Goal: Task Accomplishment & Management: Manage account settings

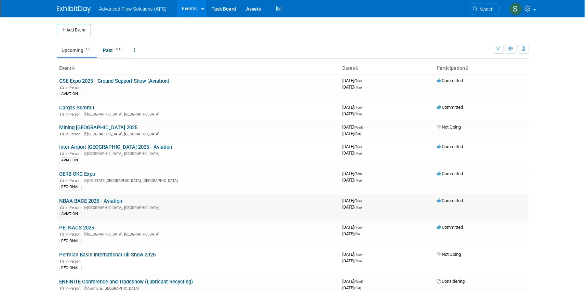
click at [106, 198] on link "NBAA BACE 2025 - Aviation" at bounding box center [90, 201] width 63 height 6
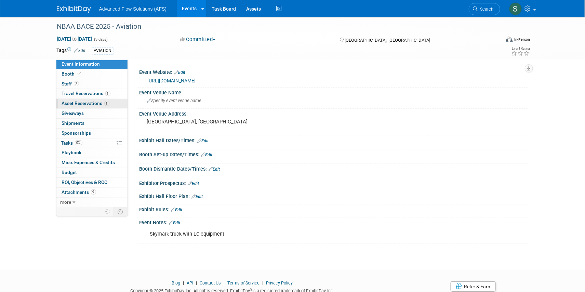
click at [76, 103] on span "Asset Reservations 1" at bounding box center [86, 102] width 48 height 5
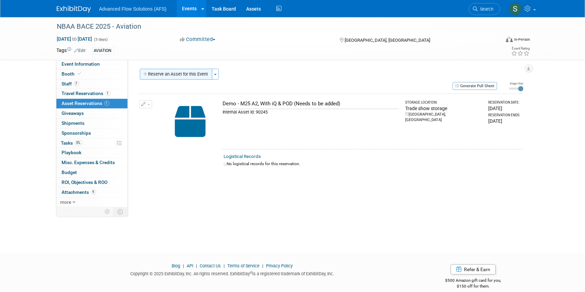
click at [188, 74] on button "Reserve an Asset for this Event" at bounding box center [176, 74] width 72 height 11
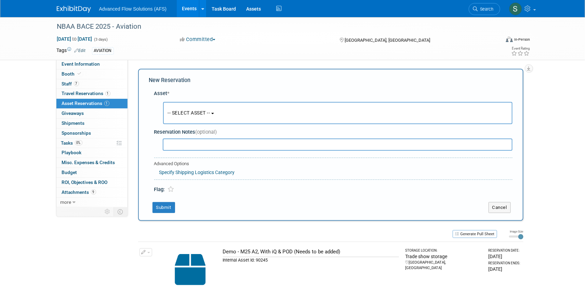
scroll to position [6, 0]
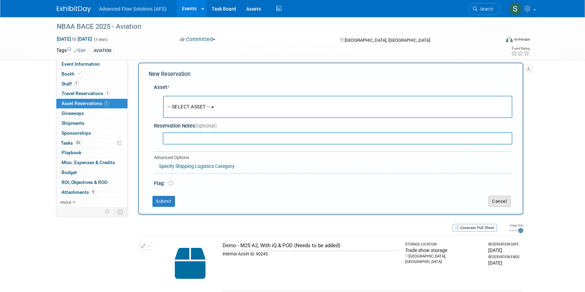
click at [501, 202] on button "Cancel" at bounding box center [499, 201] width 22 height 11
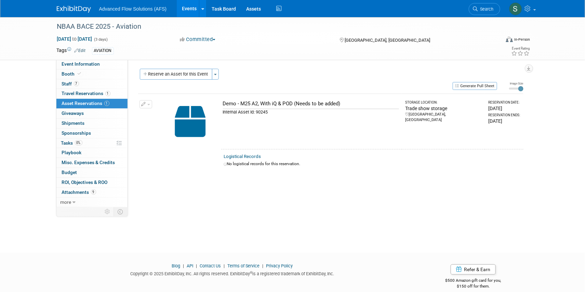
click at [145, 102] on icon "button" at bounding box center [143, 104] width 5 height 4
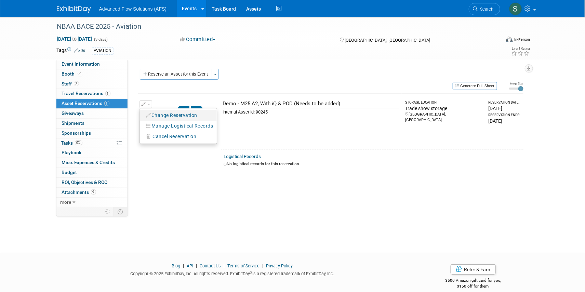
click at [161, 114] on button "Change Reservation" at bounding box center [172, 115] width 58 height 9
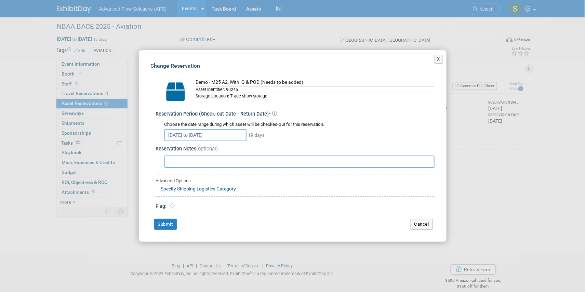
click at [216, 137] on input "Oct 6, 2025 to Oct 24, 2025" at bounding box center [205, 135] width 82 height 12
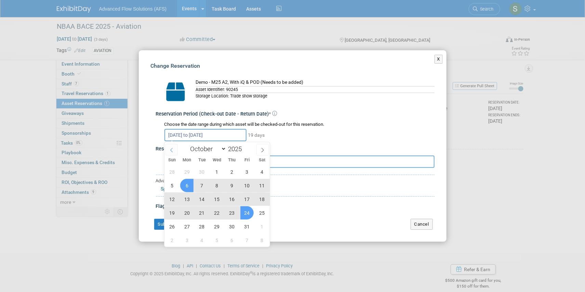
click at [170, 148] on icon at bounding box center [171, 150] width 5 height 5
select select "8"
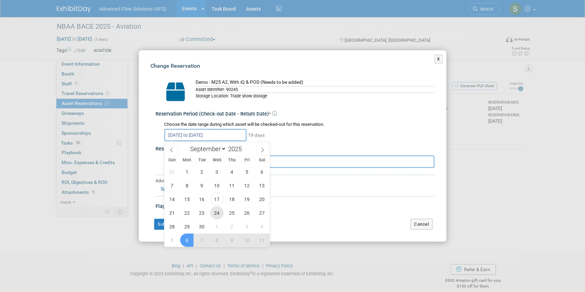
click at [215, 211] on span "24" at bounding box center [216, 212] width 13 height 13
type input "Sep 24, 2025"
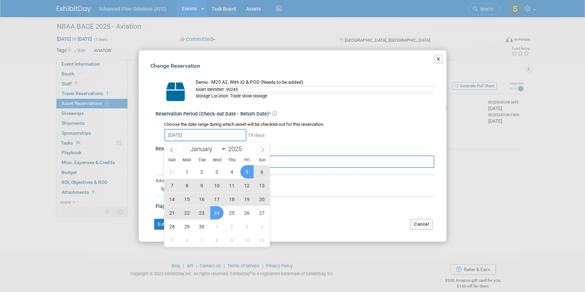
click at [262, 150] on icon at bounding box center [262, 150] width 5 height 5
select select "9"
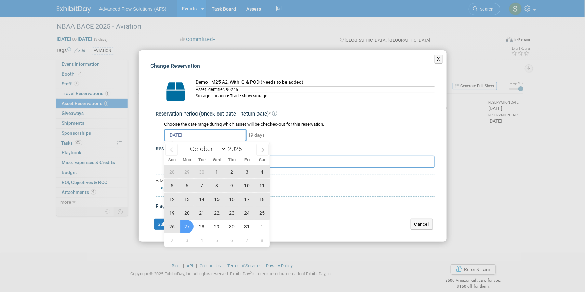
click at [186, 226] on span "27" at bounding box center [186, 226] width 13 height 13
type input "Sep 24, 2025 to Oct 27, 2025"
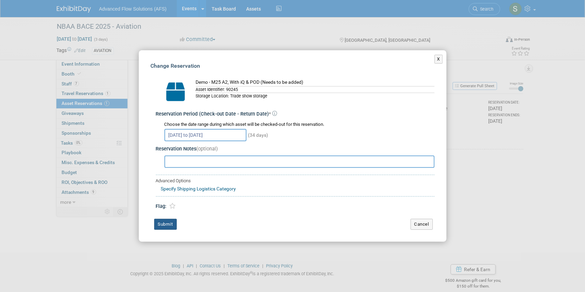
click at [160, 224] on button "Submit" at bounding box center [165, 224] width 23 height 11
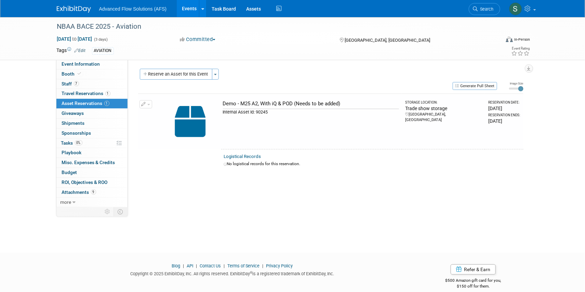
click at [174, 72] on button "Reserve an Asset for this Event" at bounding box center [176, 74] width 72 height 11
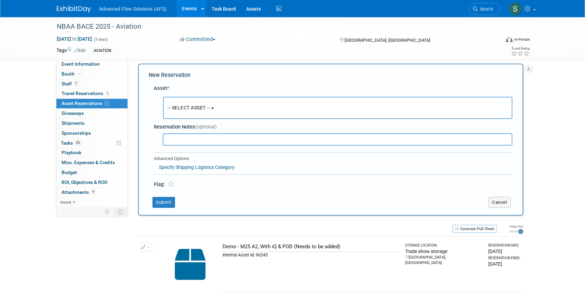
scroll to position [6, 0]
click at [210, 106] on span "-- SELECT ASSET --" at bounding box center [189, 106] width 42 height 5
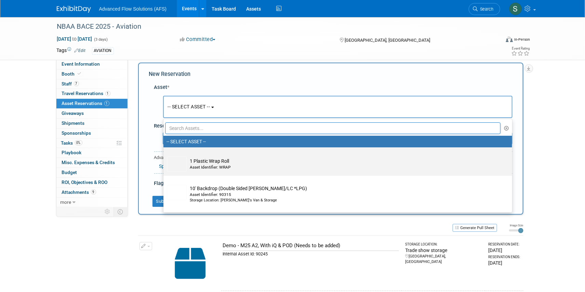
click at [194, 166] on div "Asset Identifier: WRAP" at bounding box center [344, 167] width 308 height 6
click at [164, 155] on input "1 Plastic Wrap Roll Asset Identifier: WRAP" at bounding box center [162, 153] width 4 height 4
select select "10698695"
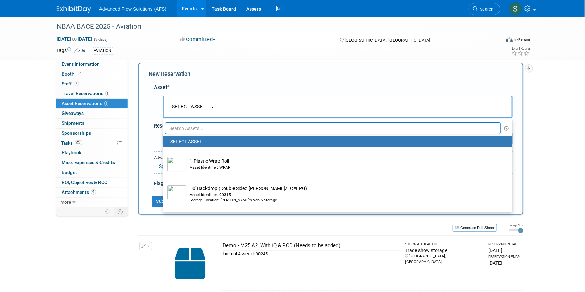
select select "9"
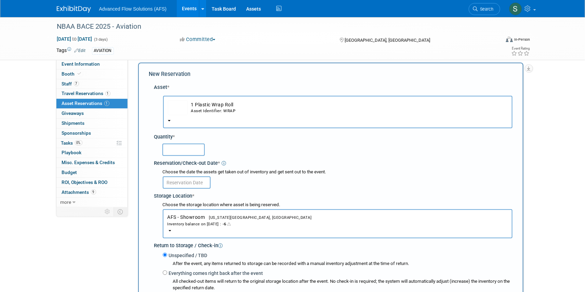
click at [188, 148] on input "text" at bounding box center [183, 150] width 42 height 12
type input "1"
click at [187, 180] on input "text" at bounding box center [187, 182] width 48 height 12
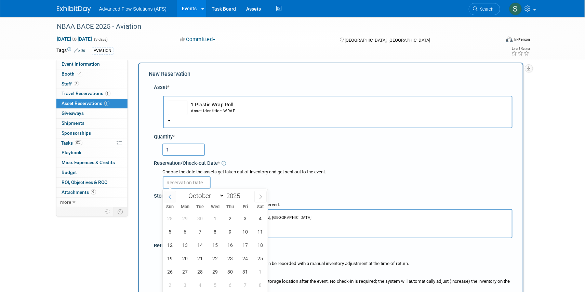
click at [171, 195] on icon at bounding box center [169, 196] width 5 height 5
select select "8"
click at [214, 257] on span "24" at bounding box center [214, 258] width 13 height 13
type input "Sep 24, 2025"
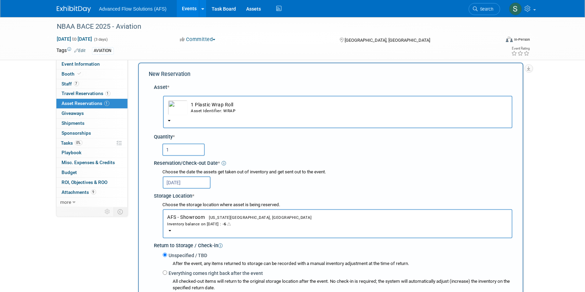
click at [201, 217] on span "AFS - Showroom Oklahoma City, OK Inventory balance on Sep 24, 2025 : -6" at bounding box center [337, 220] width 340 height 13
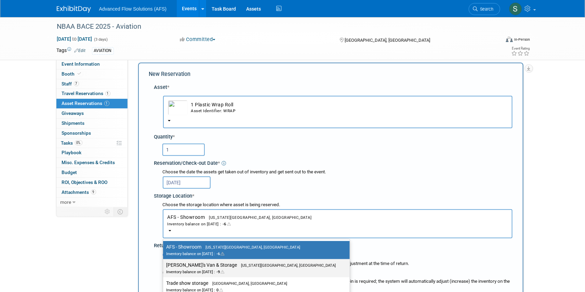
click at [195, 263] on label "Emriks's Van & Storage Oklahoma City, OK Inventory balance on Sep 24, 2025 : -9" at bounding box center [254, 267] width 176 height 15
click at [164, 263] on input "Emriks's Van & Storage Oklahoma City, OK Inventory balance on Sep 24, 2025 : -9" at bounding box center [162, 265] width 4 height 4
select select "11222852"
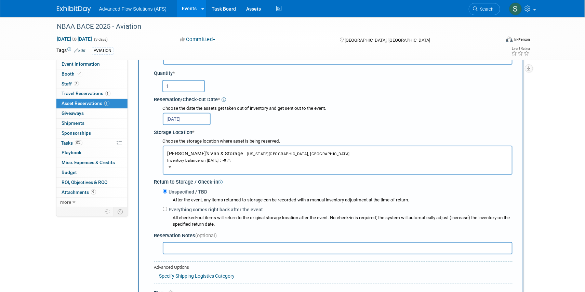
scroll to position [99, 0]
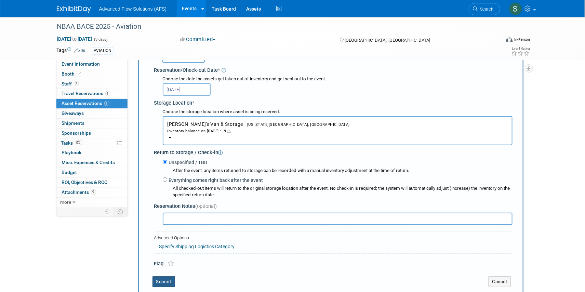
click at [161, 281] on button "Submit" at bounding box center [163, 281] width 23 height 11
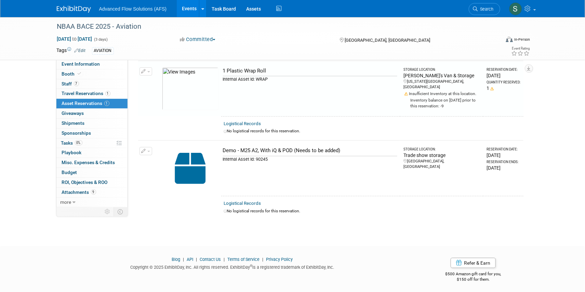
scroll to position [8, 0]
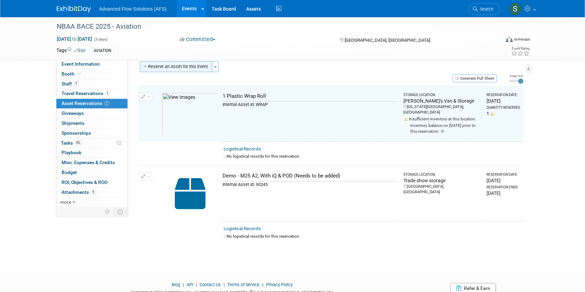
click at [174, 66] on button "Reserve an Asset for this Event" at bounding box center [176, 66] width 72 height 11
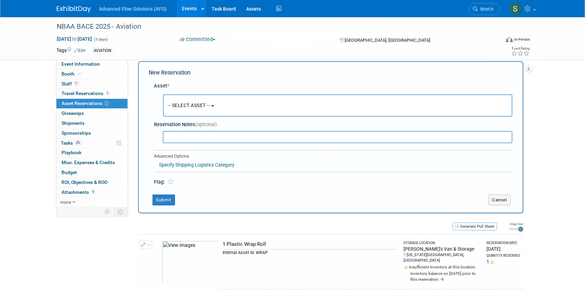
scroll to position [6, 0]
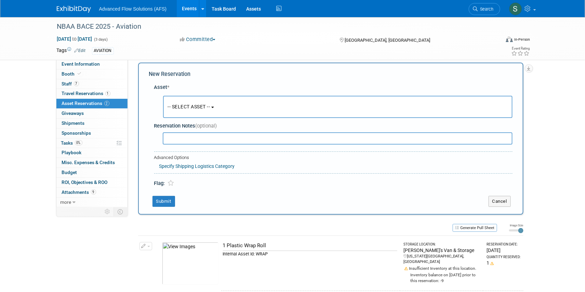
click at [210, 106] on span "-- SELECT ASSET --" at bounding box center [189, 106] width 42 height 5
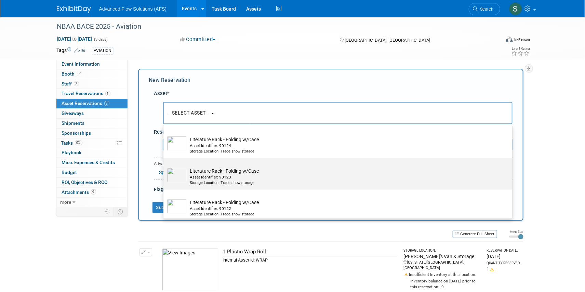
scroll to position [2641, 0]
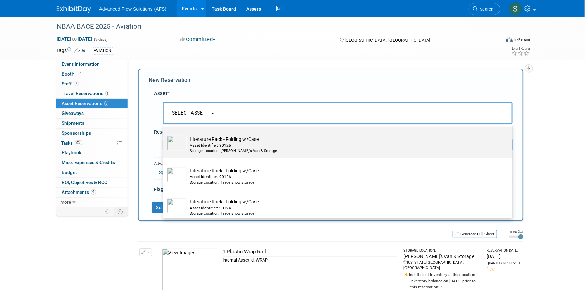
click at [201, 148] on div "Asset Identifier: 90125" at bounding box center [344, 146] width 308 height 6
click at [164, 135] on input "Literature Rack - Folding w/Case Asset Identifier: 90125 Storage Location: Emri…" at bounding box center [162, 132] width 4 height 4
select select "10698998"
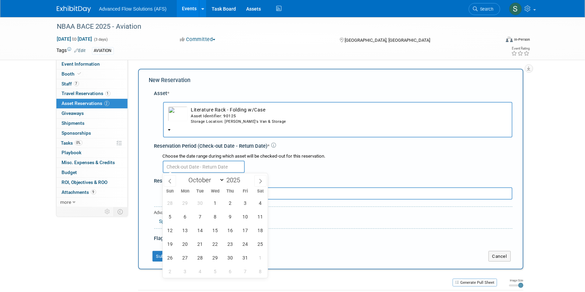
click at [199, 165] on input "text" at bounding box center [204, 167] width 82 height 12
click at [169, 184] on span at bounding box center [170, 181] width 12 height 12
select select "8"
click at [215, 242] on span "24" at bounding box center [214, 243] width 13 height 13
type input "Sep 24, 2025"
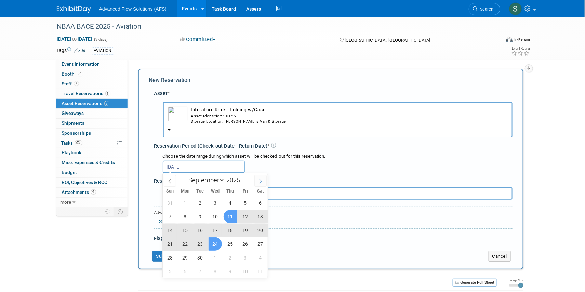
click at [259, 180] on icon at bounding box center [260, 181] width 5 height 5
select select "9"
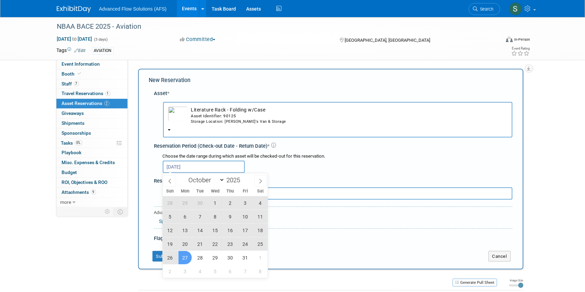
click at [188, 255] on span "27" at bounding box center [184, 257] width 13 height 13
type input "Sep 24, 2025 to Oct 27, 2025"
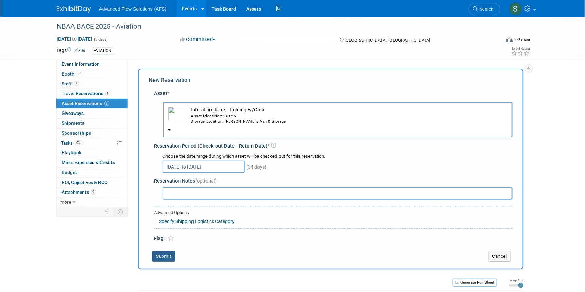
click at [168, 256] on button "Submit" at bounding box center [163, 256] width 23 height 11
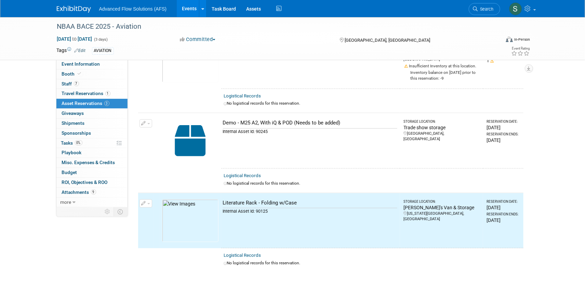
scroll to position [0, 0]
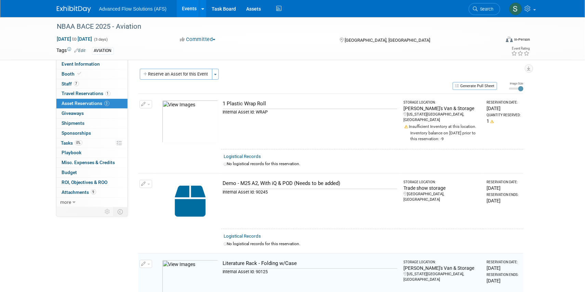
click at [169, 76] on button "Reserve an Asset for this Event" at bounding box center [176, 74] width 72 height 11
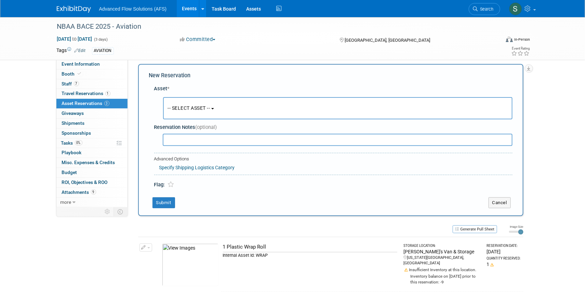
scroll to position [6, 0]
click at [214, 107] on b "button" at bounding box center [212, 107] width 3 height 1
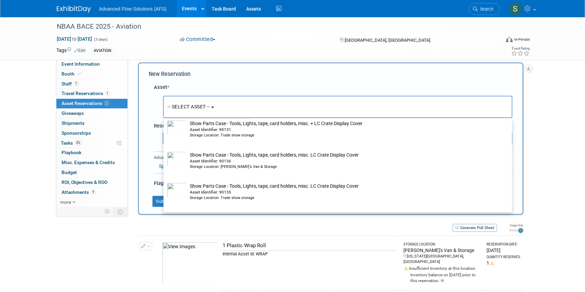
scroll to position [3045, 0]
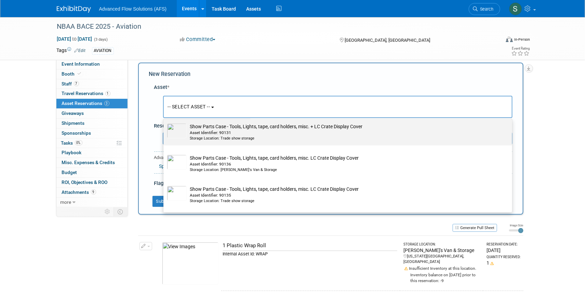
click at [201, 135] on td "Show Parts Case - Tools, Lights, tape, card holders, misc. + LC Crate Display C…" at bounding box center [343, 132] width 312 height 18
click at [164, 122] on input "Show Parts Case - Tools, Lights, tape, card holders, misc. + LC Crate Display C…" at bounding box center [162, 120] width 4 height 4
select select "10696846"
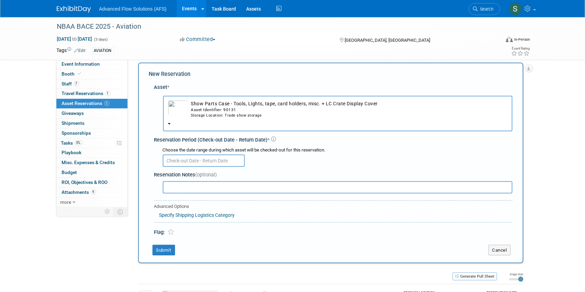
click at [181, 158] on input "text" at bounding box center [204, 160] width 82 height 12
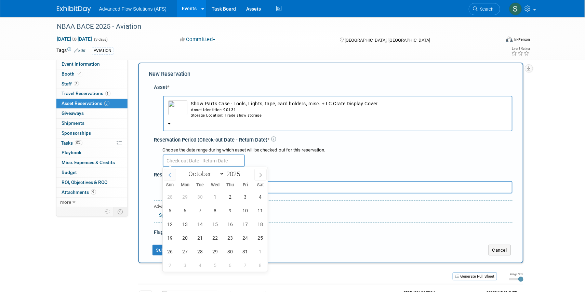
click at [169, 173] on icon at bounding box center [169, 175] width 5 height 5
select select "8"
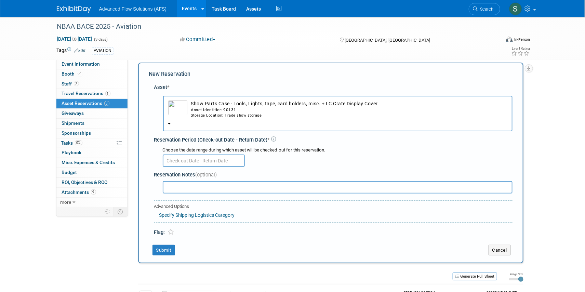
click at [351, 158] on div at bounding box center [338, 159] width 350 height 13
click at [206, 105] on td "Show Parts Case - Tools, Lights, tape, card holders, misc. + LC Crate Display C…" at bounding box center [348, 109] width 320 height 18
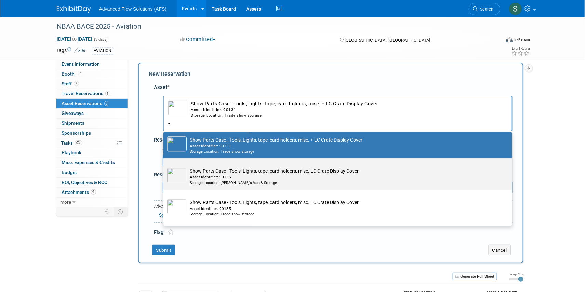
click at [195, 180] on div "Asset Identifier: 90136" at bounding box center [344, 177] width 308 height 6
click at [164, 166] on input "Show Parts Case - Tools, Lights, tape, card holders, misc. LC Crate Display Cov…" at bounding box center [162, 164] width 4 height 4
select select "10698999"
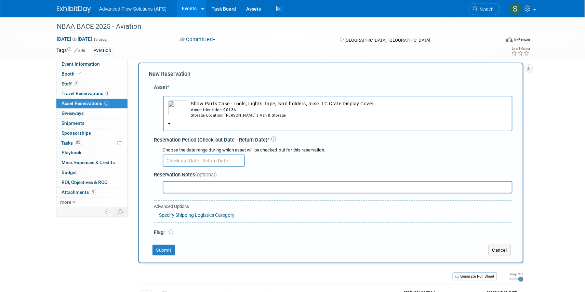
click at [217, 159] on input "text" at bounding box center [204, 160] width 82 height 12
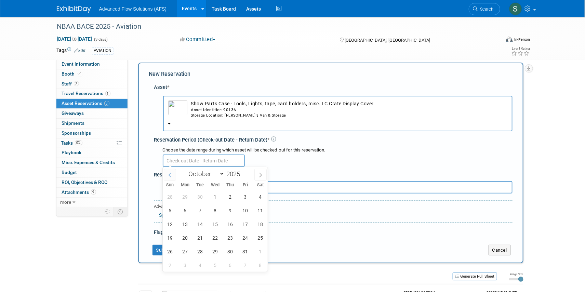
click at [168, 175] on icon at bounding box center [169, 175] width 2 height 4
select select "8"
click at [216, 237] on span "24" at bounding box center [214, 237] width 13 height 13
type input "Sep 24, 2025"
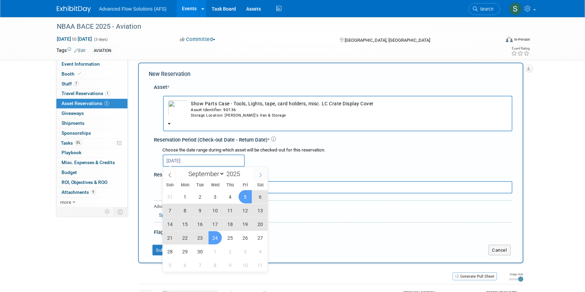
click at [262, 174] on icon at bounding box center [260, 175] width 5 height 5
select select "9"
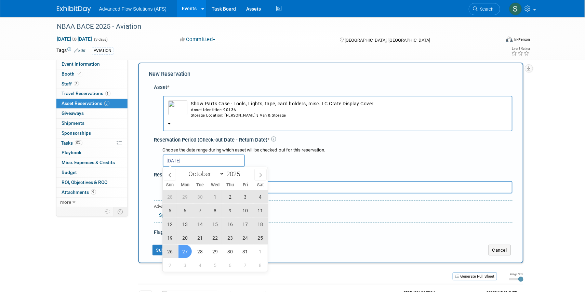
click at [187, 252] on span "27" at bounding box center [184, 251] width 13 height 13
type input "Sep 24, 2025 to Oct 27, 2025"
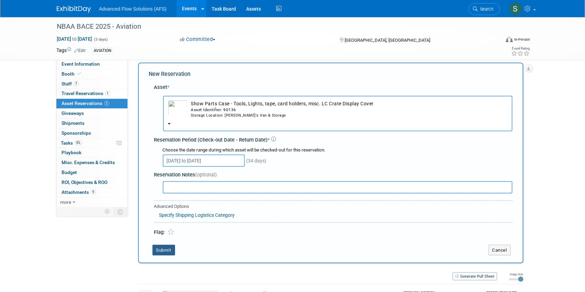
click at [162, 252] on button "Submit" at bounding box center [163, 250] width 23 height 11
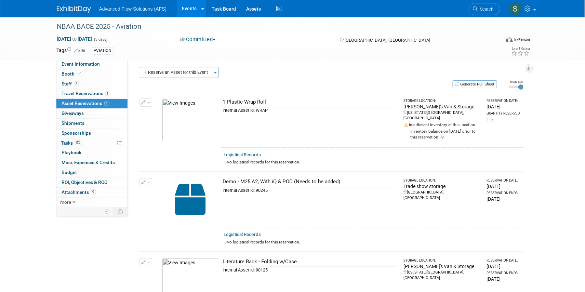
scroll to position [0, 0]
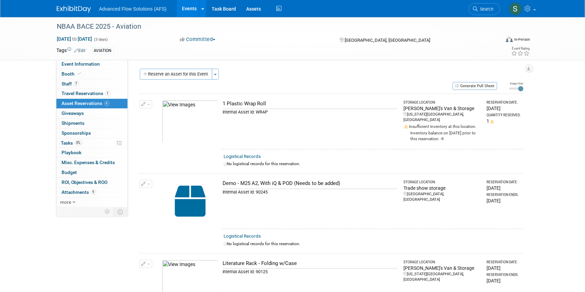
click at [39, 239] on div "NBAA BACE 2025 - Aviation Oct 14, 2025 to Oct 16, 2025 (3 days) Oct 14, 2025 to…" at bounding box center [292, 221] width 585 height 409
click at [256, 9] on link "Assets" at bounding box center [253, 8] width 25 height 17
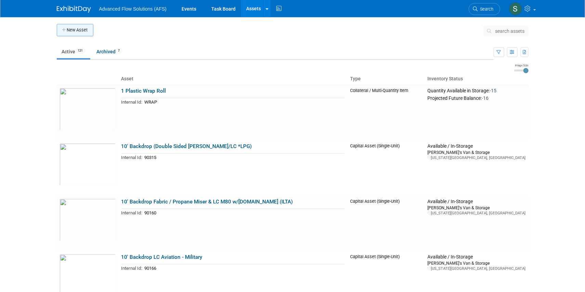
click at [71, 30] on button "New Asset" at bounding box center [75, 30] width 37 height 12
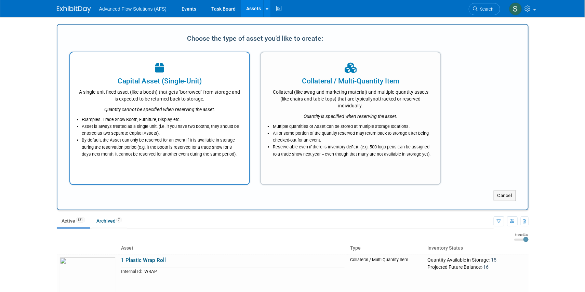
click at [119, 142] on li "By default, the Asset can only be reserved for an event if it is available in s…" at bounding box center [161, 147] width 159 height 21
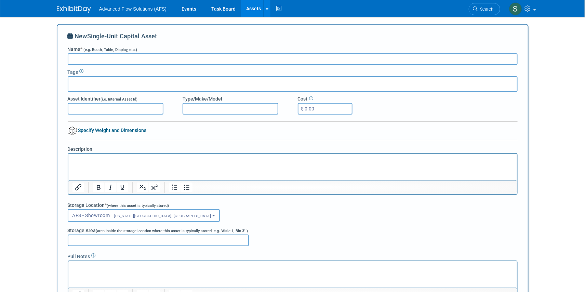
click at [87, 106] on input "Asset Identifier (i.e. Internal Asset Id)" at bounding box center [116, 109] width 96 height 12
type input "90317"
click at [89, 59] on input "Name * (e.g. Booth, Table, Display, etc.)" at bounding box center [293, 59] width 450 height 12
click at [83, 58] on input "10 ft Aviation Backdrop" at bounding box center [293, 59] width 450 height 12
type input "10 ft LC Aviation Backdrop"
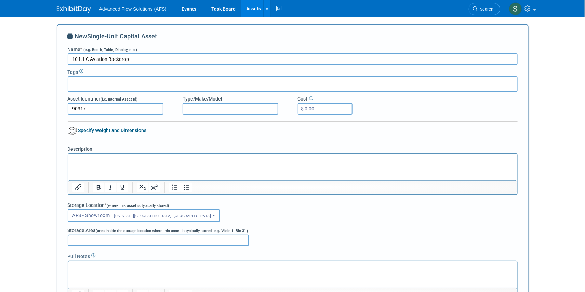
click at [88, 156] on p "Rich Text Area. Press ALT-0 for help." at bounding box center [292, 159] width 441 height 7
click at [145, 216] on span "[US_STATE][GEOGRAPHIC_DATA], [GEOGRAPHIC_DATA]" at bounding box center [160, 216] width 101 height 4
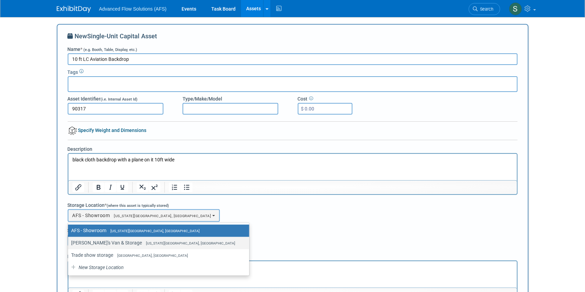
click at [109, 245] on label "Emriks's Van & Storage Oklahoma City, OK" at bounding box center [156, 242] width 171 height 9
click at [69, 245] on input "Emriks's Van & Storage Oklahoma City, OK" at bounding box center [67, 243] width 4 height 4
select select "11222852"
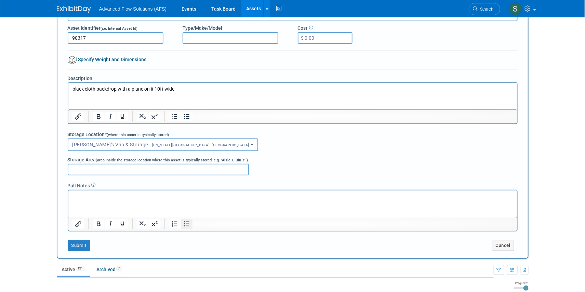
scroll to position [93, 0]
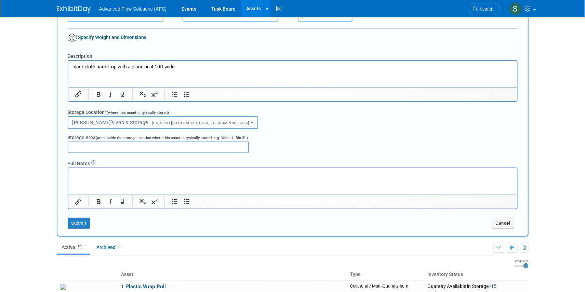
drag, startPoint x: 87, startPoint y: 172, endPoint x: 149, endPoint y: 171, distance: 61.5
click at [87, 171] on p "Rich Text Area. Press ALT-0 for help." at bounding box center [292, 174] width 441 height 7
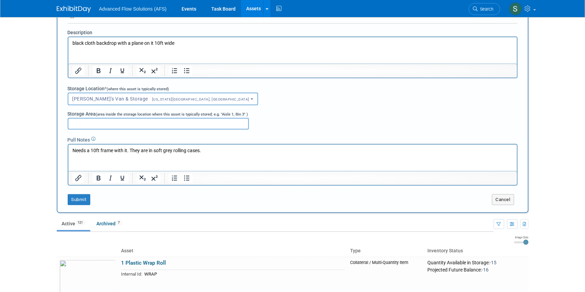
scroll to position [124, 0]
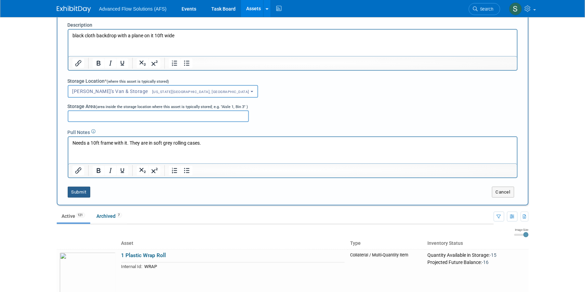
click at [83, 192] on button "Submit" at bounding box center [79, 192] width 23 height 11
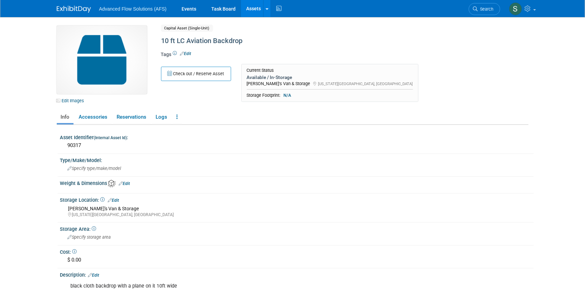
click at [91, 57] on img at bounding box center [102, 60] width 90 height 68
click at [68, 99] on link "Edit Images" at bounding box center [72, 100] width 30 height 9
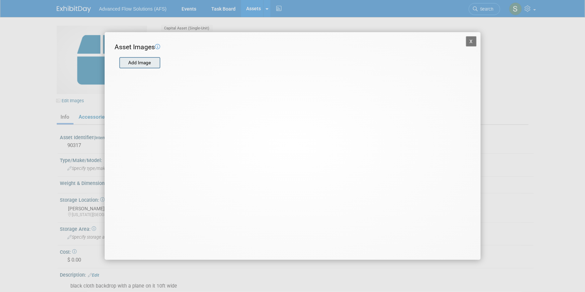
click at [141, 63] on input "file" at bounding box center [118, 63] width 81 height 10
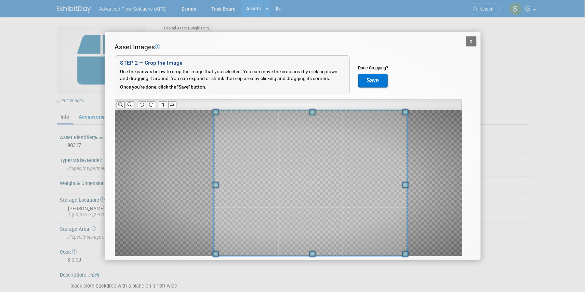
click at [419, 180] on div at bounding box center [288, 183] width 347 height 146
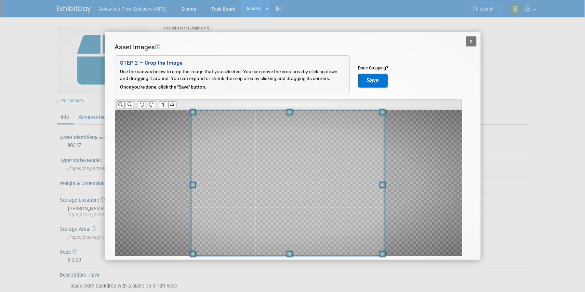
click at [345, 179] on span at bounding box center [288, 183] width 194 height 146
click at [380, 184] on span at bounding box center [380, 185] width 6 height 6
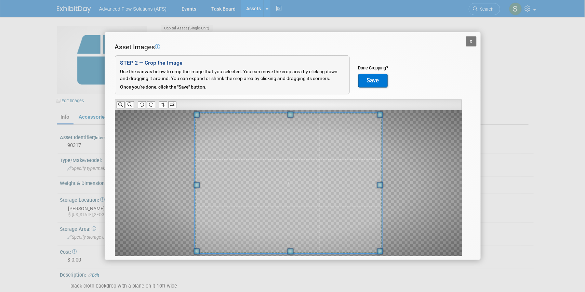
click at [196, 186] on span at bounding box center [196, 185] width 6 height 6
click at [270, 187] on span at bounding box center [287, 185] width 187 height 141
click at [375, 84] on button "Save" at bounding box center [372, 81] width 29 height 14
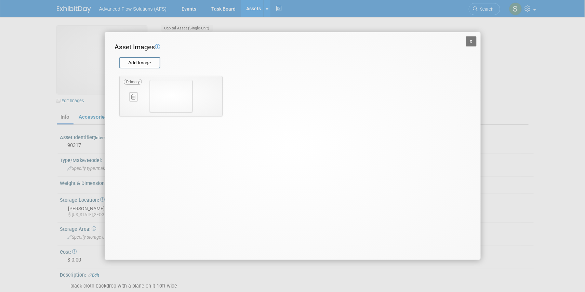
click at [468, 41] on button "X" at bounding box center [471, 41] width 11 height 10
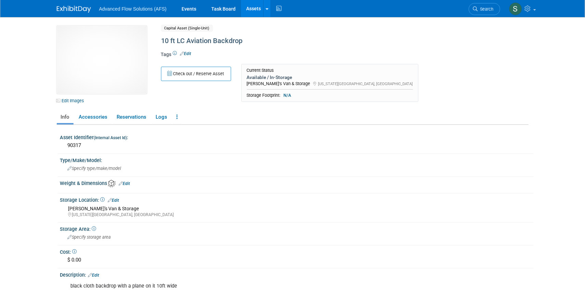
click at [83, 11] on img at bounding box center [74, 9] width 34 height 7
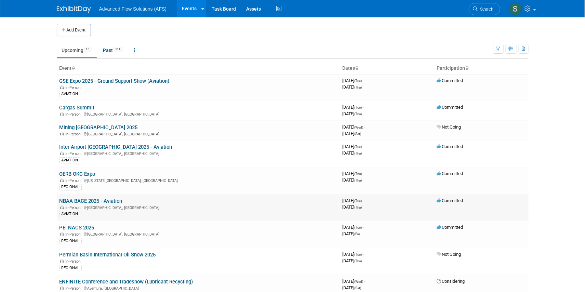
click at [76, 198] on link "NBAA BACE 2025 - Aviation" at bounding box center [90, 201] width 63 height 6
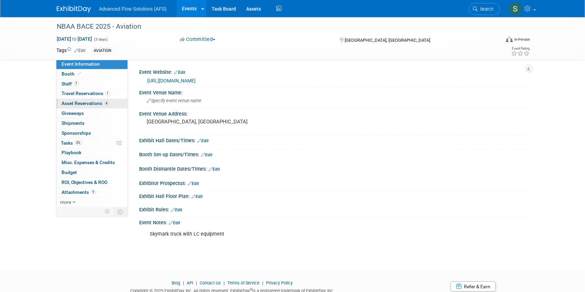
click at [82, 104] on span "Asset Reservations 4" at bounding box center [86, 102] width 48 height 5
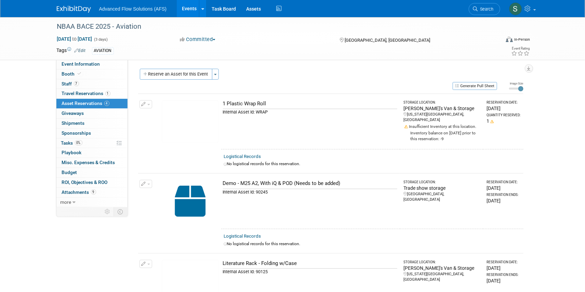
click at [157, 75] on button "Reserve an Asset for this Event" at bounding box center [176, 74] width 72 height 11
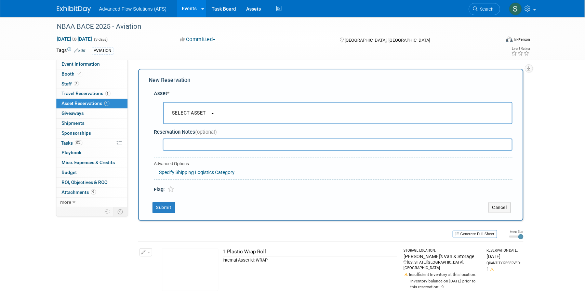
click at [207, 114] on span "-- SELECT ASSET --" at bounding box center [189, 112] width 42 height 5
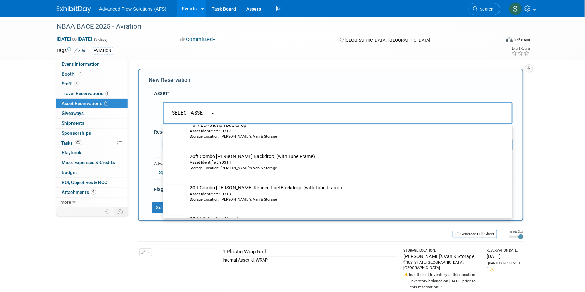
scroll to position [311, 0]
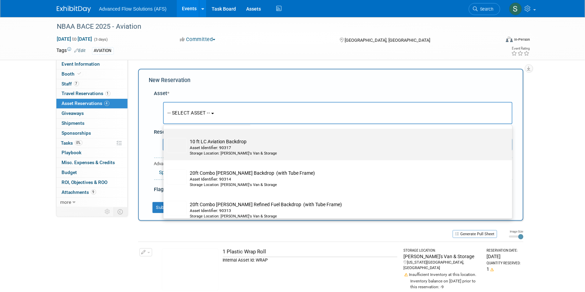
click at [203, 145] on td "10 ft LC Aviation Backdrop Asset Identifier: 90317 Storage Location: Emriks's V…" at bounding box center [343, 147] width 312 height 18
click at [164, 137] on input "10 ft LC Aviation Backdrop Asset Identifier: 90317 Storage Location: Emriks's V…" at bounding box center [162, 135] width 4 height 4
select select "10729547"
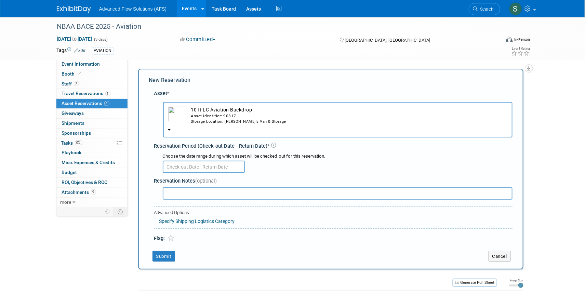
click at [182, 165] on input "text" at bounding box center [204, 167] width 82 height 12
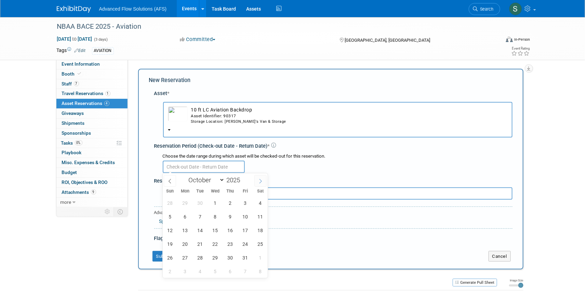
click at [259, 181] on icon at bounding box center [260, 181] width 5 height 5
click at [169, 180] on icon at bounding box center [169, 181] width 5 height 5
click at [170, 180] on icon at bounding box center [169, 181] width 5 height 5
select select "8"
click at [211, 244] on span "24" at bounding box center [214, 243] width 13 height 13
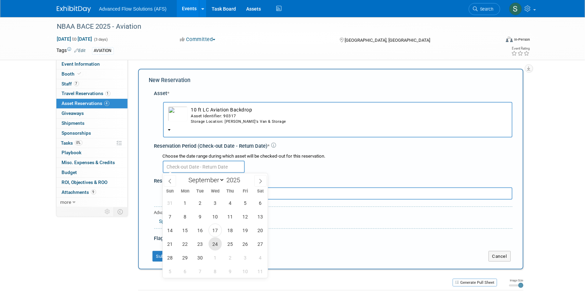
type input "Sep 24, 2025"
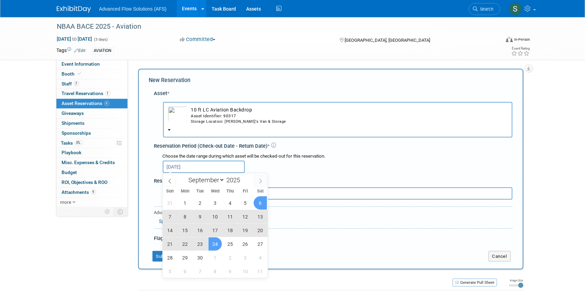
click at [258, 179] on icon at bounding box center [260, 181] width 5 height 5
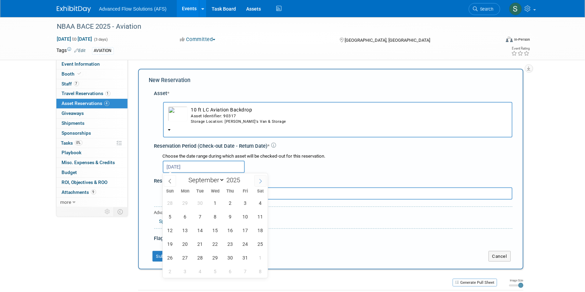
select select "9"
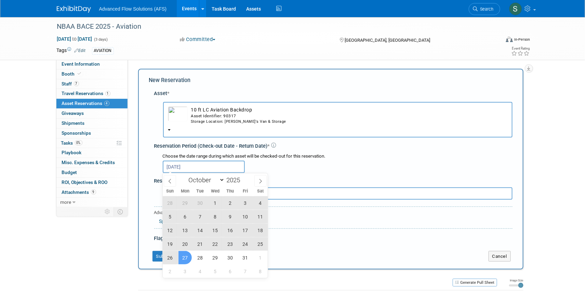
click at [186, 259] on span "27" at bounding box center [184, 257] width 13 height 13
type input "Sep 24, 2025 to Oct 27, 2025"
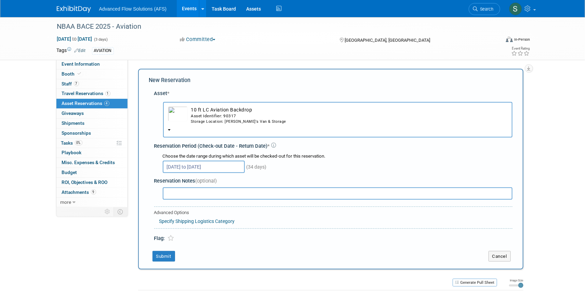
click at [181, 196] on input "text" at bounding box center [338, 193] width 350 height 12
type input "Needs a 10ft frame with it. They are in soft sided rolling cases that are grey."
click at [159, 255] on button "Submit" at bounding box center [163, 256] width 23 height 11
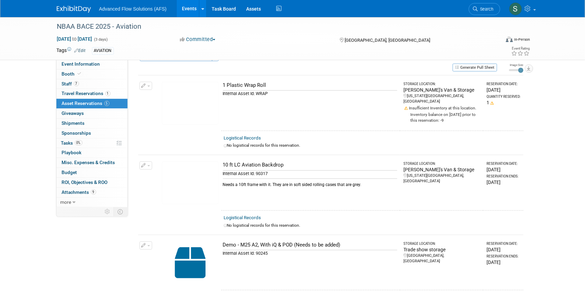
scroll to position [0, 0]
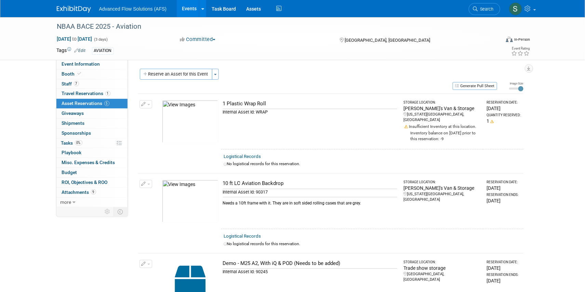
click at [83, 8] on img at bounding box center [74, 9] width 34 height 7
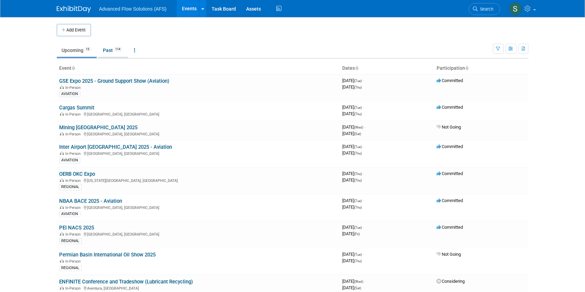
click at [109, 49] on link "Past 114" at bounding box center [113, 50] width 30 height 13
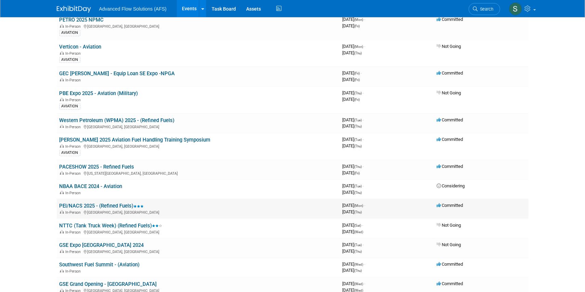
scroll to position [311, 0]
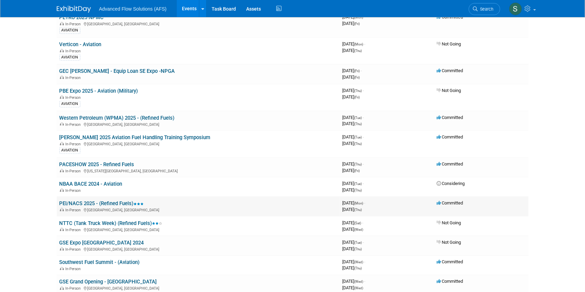
drag, startPoint x: 158, startPoint y: 201, endPoint x: 154, endPoint y: 197, distance: 5.8
click at [154, 197] on td "PEI/NACS 2025 - (Refined Fuels) In-Person [GEOGRAPHIC_DATA], [GEOGRAPHIC_DATA]" at bounding box center [198, 206] width 283 height 19
click at [76, 200] on link "PEI/NACS 2025 - (Refined Fuels)" at bounding box center [101, 203] width 84 height 6
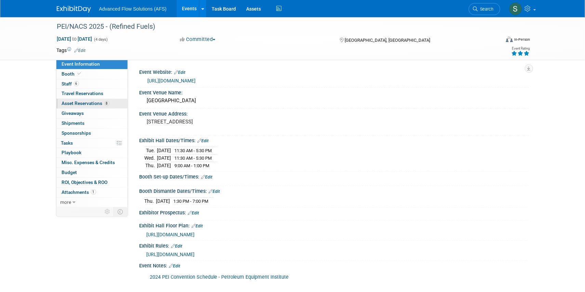
click at [92, 103] on span "Asset Reservations 8" at bounding box center [86, 102] width 48 height 5
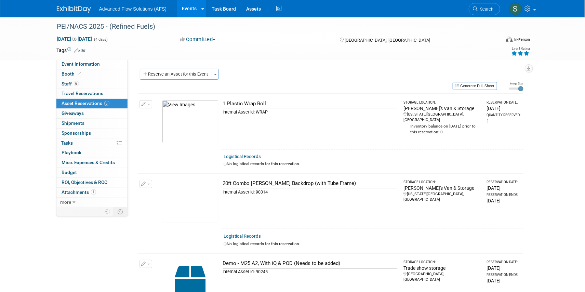
drag, startPoint x: 81, startPoint y: 102, endPoint x: 434, endPoint y: 69, distance: 355.2
click at [434, 69] on div "Reserve an Asset for this Event Toggle Dropdown New asset reservation Copy asse…" at bounding box center [330, 75] width 385 height 13
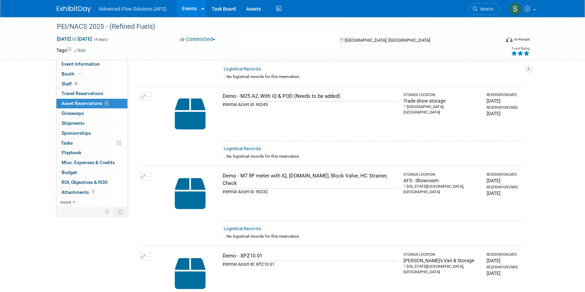
scroll to position [167, 0]
click at [82, 6] on img at bounding box center [74, 9] width 34 height 7
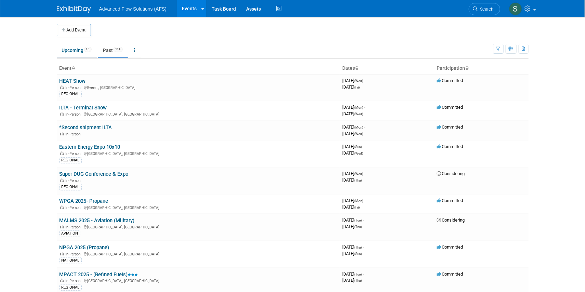
click at [79, 52] on link "Upcoming 15" at bounding box center [77, 50] width 40 height 13
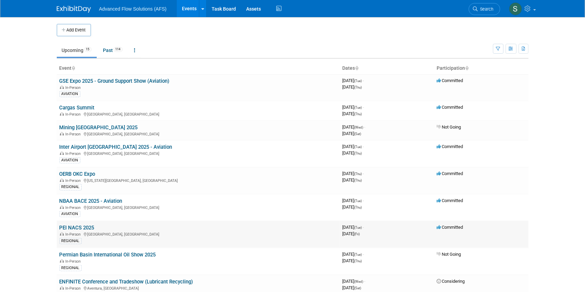
click at [76, 226] on link "PEI NACS 2025" at bounding box center [76, 228] width 35 height 6
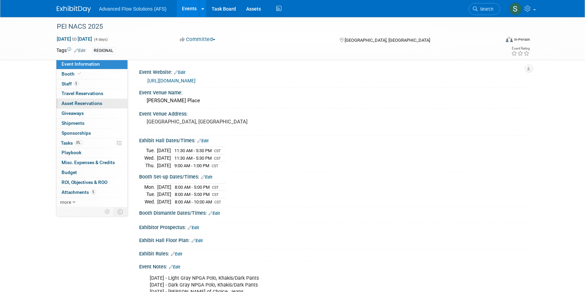
click at [77, 102] on span "Asset Reservations 0" at bounding box center [82, 102] width 41 height 5
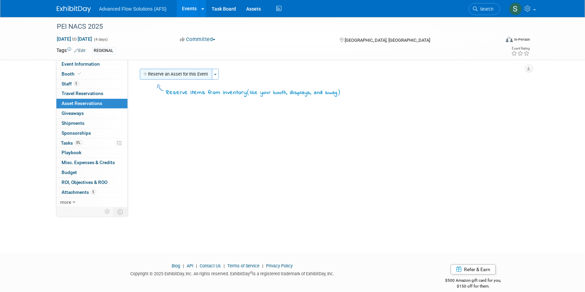
click at [162, 74] on button "Reserve an Asset for this Event" at bounding box center [176, 74] width 72 height 11
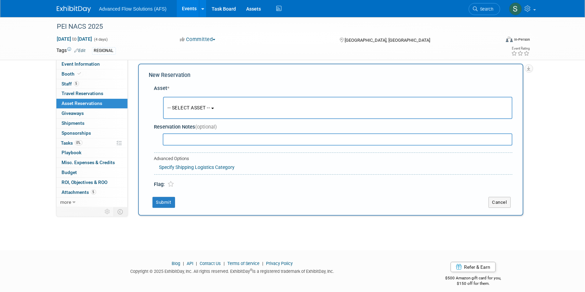
scroll to position [6, 0]
click at [216, 106] on button "-- SELECT ASSET --" at bounding box center [337, 107] width 349 height 22
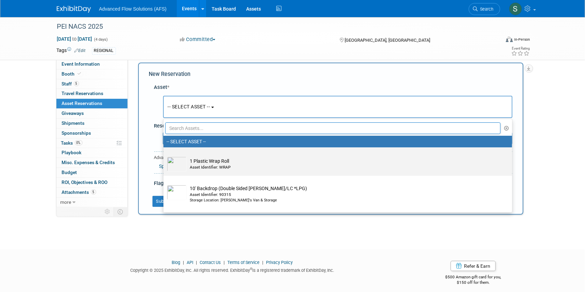
click at [209, 158] on td "1 Plastic Wrap Roll Asset Identifier: WRAP" at bounding box center [343, 164] width 312 height 15
click at [164, 155] on input "1 Plastic Wrap Roll Asset Identifier: WRAP" at bounding box center [162, 153] width 4 height 4
select select "10698695"
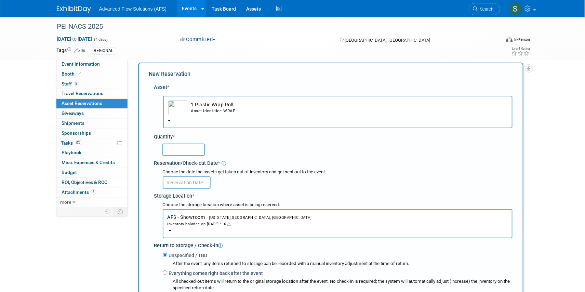
click at [192, 182] on input "text" at bounding box center [187, 182] width 48 height 12
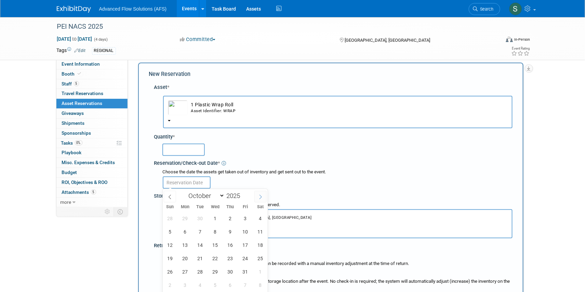
click at [260, 195] on icon at bounding box center [260, 197] width 2 height 4
click at [170, 193] on span at bounding box center [170, 197] width 12 height 12
select select "8"
click at [244, 258] on span "26" at bounding box center [245, 258] width 13 height 13
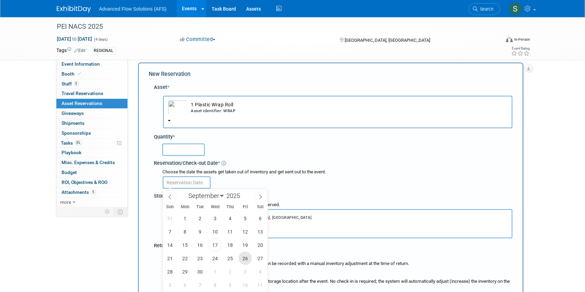
type input "Sep 26, 2025"
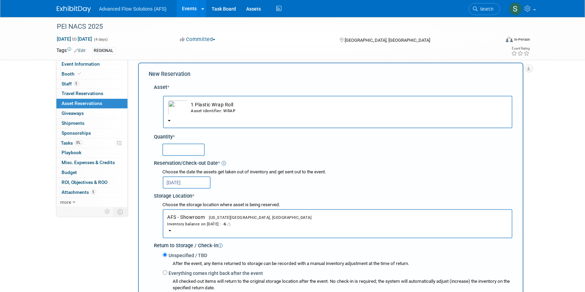
click at [209, 218] on span "[US_STATE][GEOGRAPHIC_DATA], [GEOGRAPHIC_DATA]" at bounding box center [258, 217] width 107 height 4
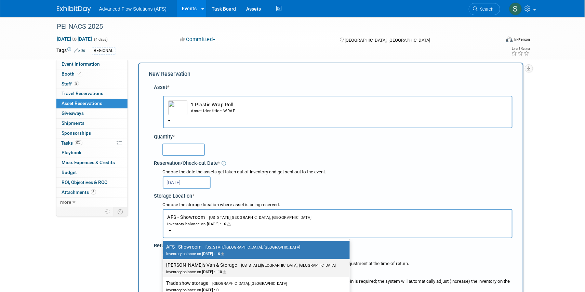
click at [189, 266] on label "Emriks's Van & Storage Oklahoma City, OK Inventory balance on Sep 26, 2025 : -10" at bounding box center [254, 267] width 176 height 15
click at [164, 266] on input "Emriks's Van & Storage Oklahoma City, OK Inventory balance on Sep 26, 2025 : -10" at bounding box center [162, 265] width 4 height 4
select select "11222852"
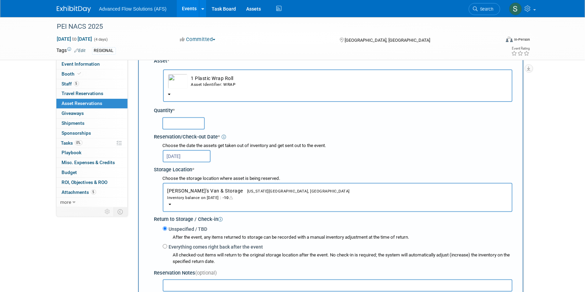
scroll to position [161, 0]
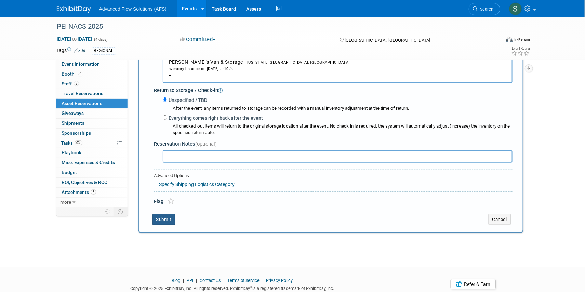
click at [169, 218] on button "Submit" at bounding box center [163, 219] width 23 height 11
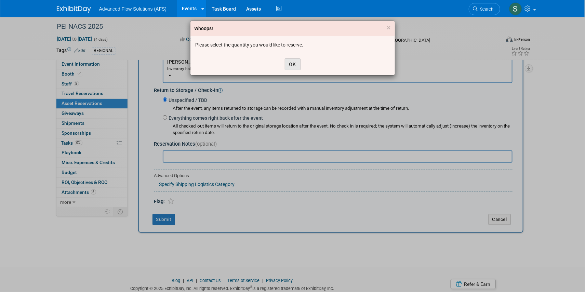
click at [293, 63] on button "OK" at bounding box center [293, 64] width 16 height 12
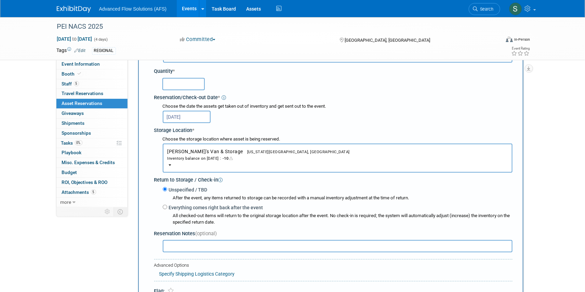
scroll to position [6, 0]
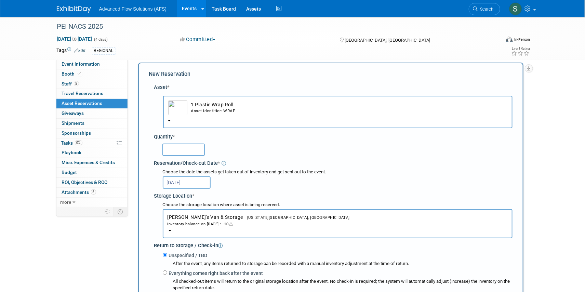
click at [183, 152] on input "text" at bounding box center [183, 150] width 42 height 12
type input "1"
click at [278, 148] on div "1" at bounding box center [337, 149] width 350 height 13
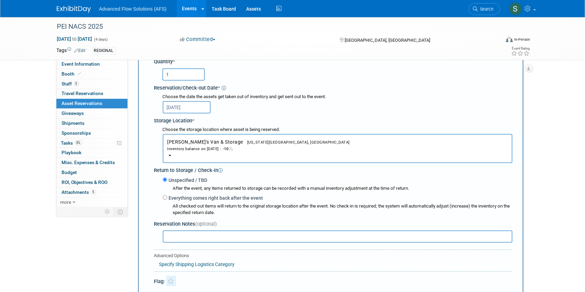
scroll to position [161, 0]
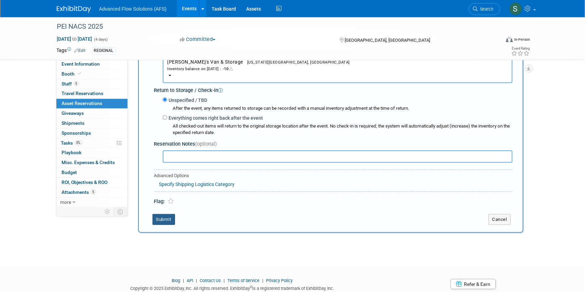
click at [163, 217] on button "Submit" at bounding box center [163, 219] width 23 height 11
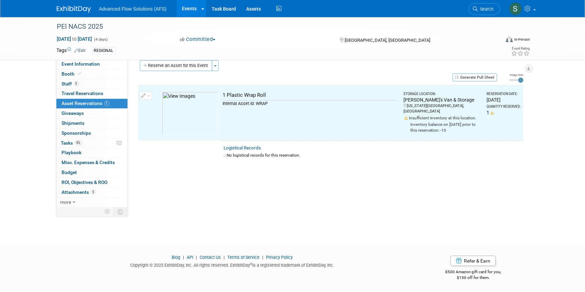
scroll to position [8, 0]
click at [188, 65] on button "Reserve an Asset for this Event" at bounding box center [176, 66] width 72 height 11
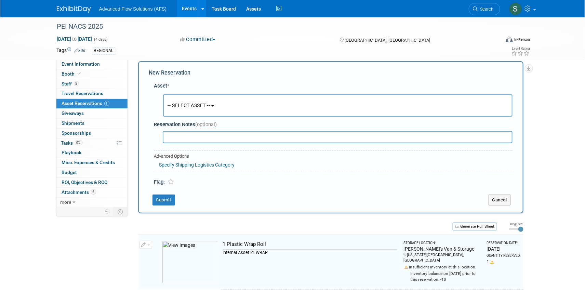
scroll to position [6, 0]
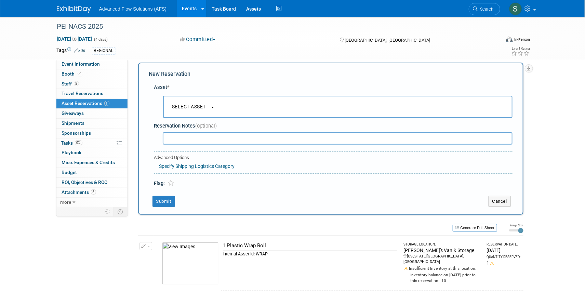
click at [211, 109] on button "-- SELECT ASSET --" at bounding box center [337, 107] width 349 height 22
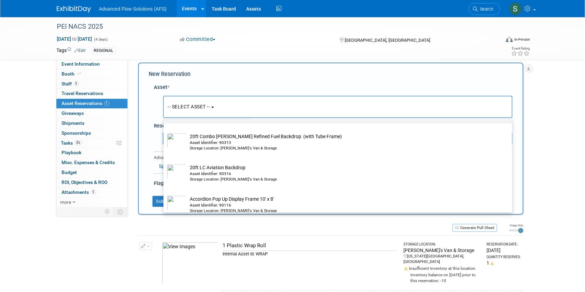
scroll to position [373, 0]
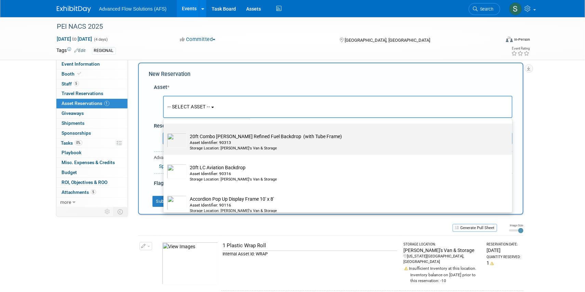
click at [195, 138] on td "20ft Combo Corken LC Refined Fuel Backdrop (with Tube Frame) Asset Identifier: …" at bounding box center [343, 142] width 312 height 18
click at [164, 132] on input "20ft Combo Corken LC Refined Fuel Backdrop (with Tube Frame) Asset Identifier: …" at bounding box center [162, 129] width 4 height 4
select select "10717666"
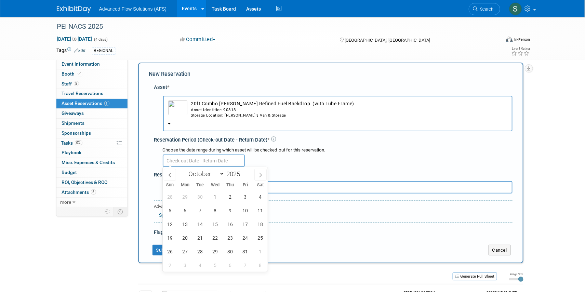
click at [176, 160] on input "text" at bounding box center [204, 160] width 82 height 12
click at [262, 175] on icon at bounding box center [260, 175] width 5 height 5
click at [171, 174] on icon at bounding box center [169, 175] width 5 height 5
select select "8"
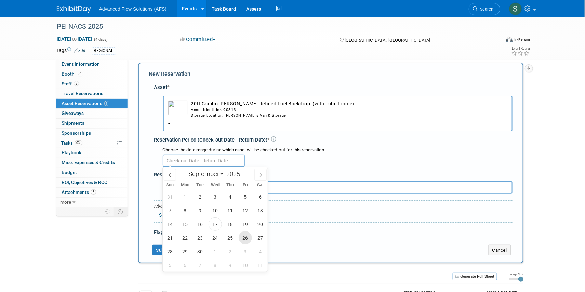
click at [245, 235] on span "26" at bounding box center [245, 237] width 13 height 13
type input "Sep 26, 2025"
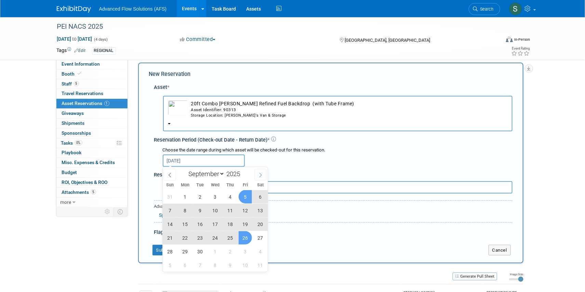
click at [263, 175] on span at bounding box center [260, 175] width 12 height 12
select select "9"
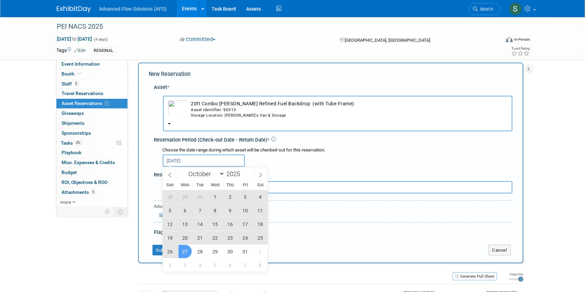
click at [188, 252] on span "27" at bounding box center [184, 251] width 13 height 13
type input "Sep 26, 2025 to Oct 27, 2025"
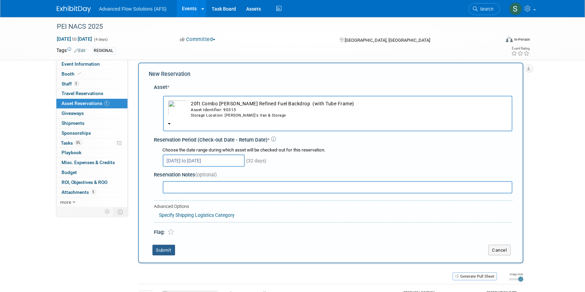
click at [167, 250] on button "Submit" at bounding box center [163, 250] width 23 height 11
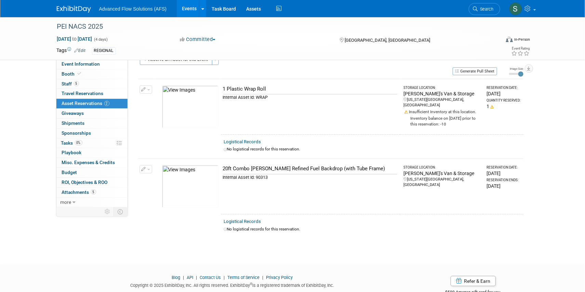
scroll to position [0, 0]
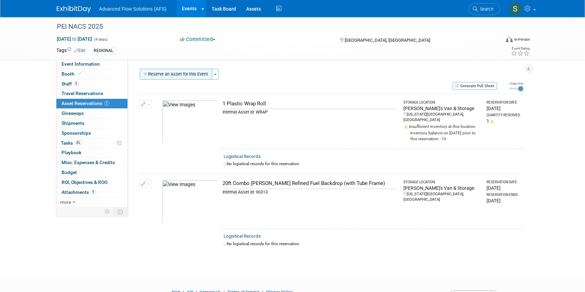
click at [175, 75] on button "Reserve an Asset for this Event" at bounding box center [176, 74] width 72 height 11
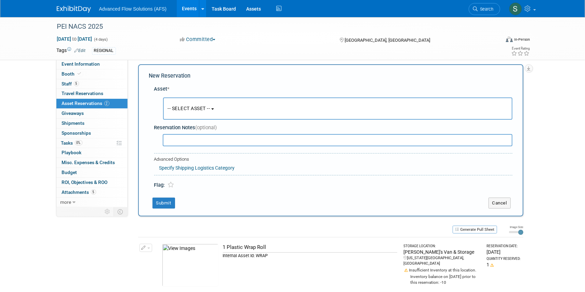
scroll to position [6, 0]
click at [201, 105] on span "-- SELECT ASSET --" at bounding box center [189, 106] width 42 height 5
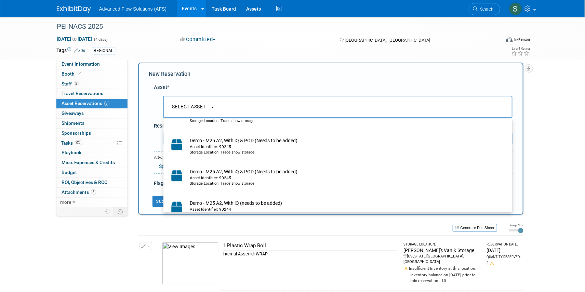
scroll to position [1180, 0]
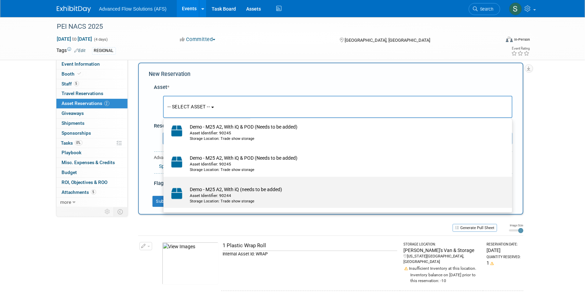
click at [203, 192] on td "Demo - M25 A2, With iQ (needs to be added) Asset Identifier: 90244 Storage Loca…" at bounding box center [343, 195] width 312 height 18
click at [164, 185] on input "Demo - M25 A2, With iQ (needs to be added) Asset Identifier: 90244 Storage Loca…" at bounding box center [162, 182] width 4 height 4
select select "10696883"
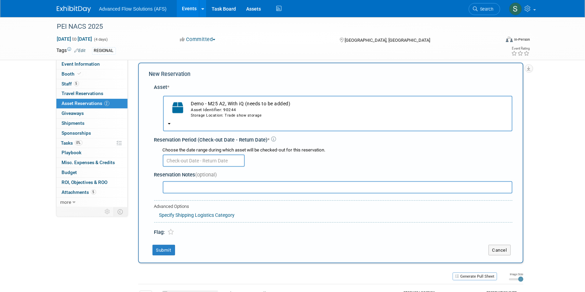
click at [198, 159] on input "text" at bounding box center [204, 160] width 82 height 12
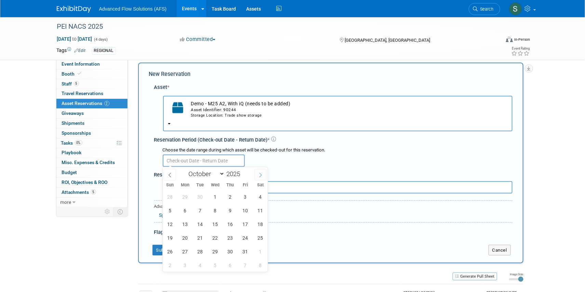
click at [259, 173] on icon at bounding box center [260, 175] width 5 height 5
click at [170, 176] on icon at bounding box center [169, 175] width 5 height 5
click at [170, 175] on icon at bounding box center [169, 175] width 5 height 5
select select "8"
click at [243, 237] on span "26" at bounding box center [245, 237] width 13 height 13
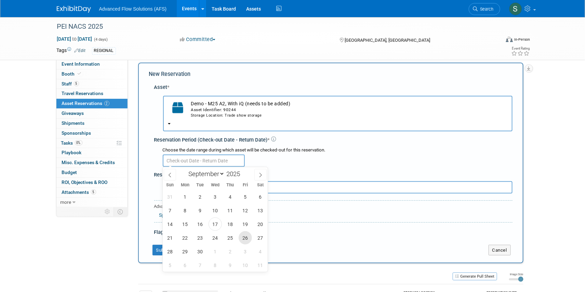
type input "Sep 26, 2025"
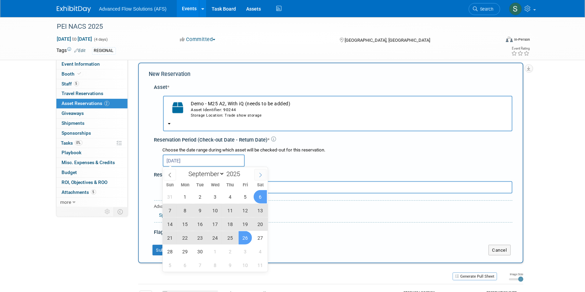
click at [262, 175] on icon at bounding box center [260, 175] width 5 height 5
select select "9"
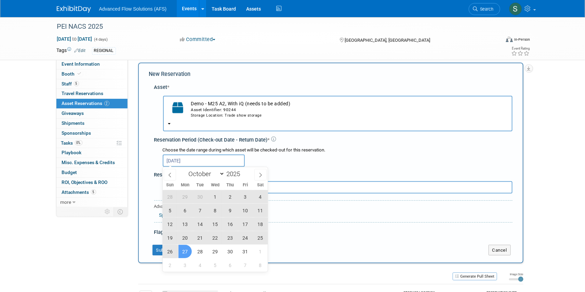
click at [188, 253] on span "27" at bounding box center [184, 251] width 13 height 13
type input "Sep 26, 2025 to Oct 27, 2025"
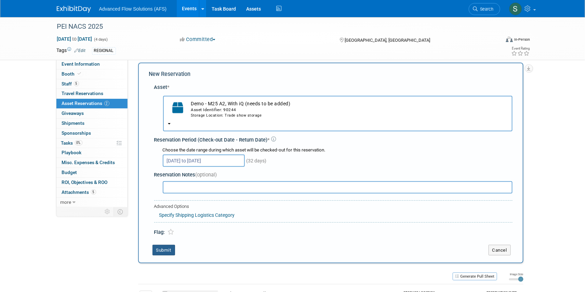
click at [160, 249] on button "Submit" at bounding box center [163, 250] width 23 height 11
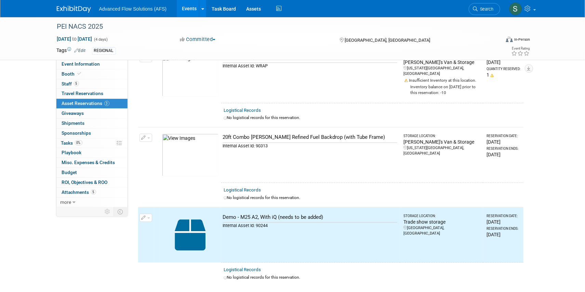
scroll to position [0, 0]
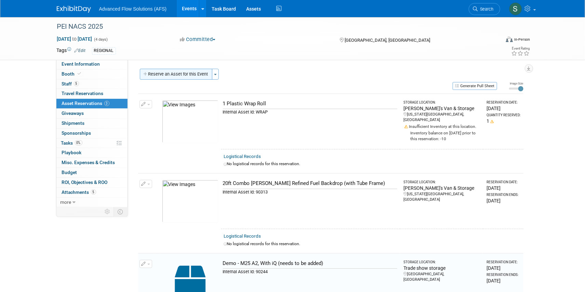
click at [185, 74] on button "Reserve an Asset for this Event" at bounding box center [176, 74] width 72 height 11
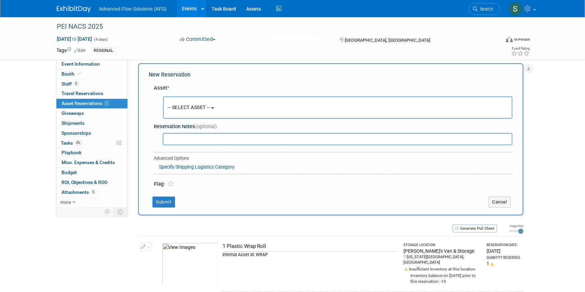
scroll to position [6, 0]
click at [215, 106] on button "-- SELECT ASSET --" at bounding box center [337, 107] width 349 height 22
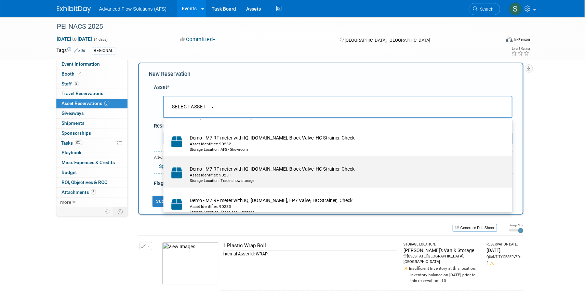
scroll to position [1553, 0]
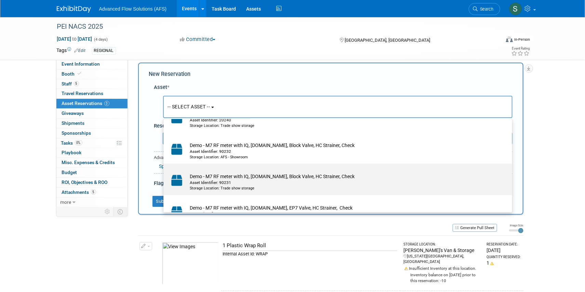
click at [197, 186] on div "Asset Identifier: 90231" at bounding box center [344, 183] width 308 height 6
click at [164, 172] on input "Demo - M7 RF meter with IQ, Opt.AE, Block Valve, HC Strainer, Check Asset Ident…" at bounding box center [162, 169] width 4 height 4
select select "10696875"
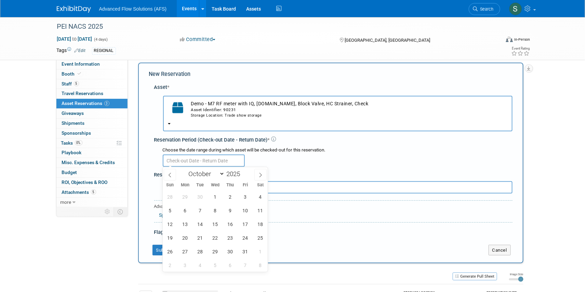
click at [191, 158] on input "text" at bounding box center [204, 160] width 82 height 12
click at [169, 172] on span at bounding box center [170, 175] width 12 height 12
select select "8"
click at [243, 237] on span "26" at bounding box center [245, 237] width 13 height 13
type input "Sep 26, 2025"
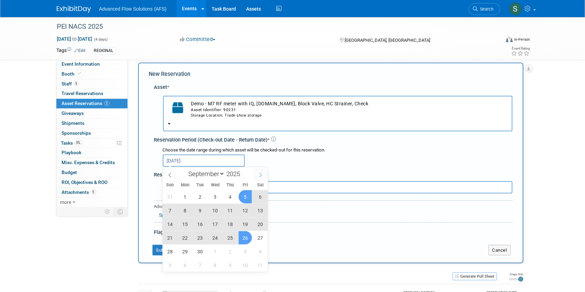
click at [261, 171] on span at bounding box center [260, 175] width 12 height 12
select select "9"
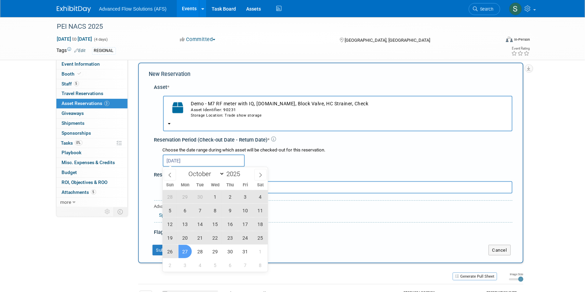
click at [188, 252] on span "27" at bounding box center [184, 251] width 13 height 13
type input "Sep 26, 2025 to Oct 27, 2025"
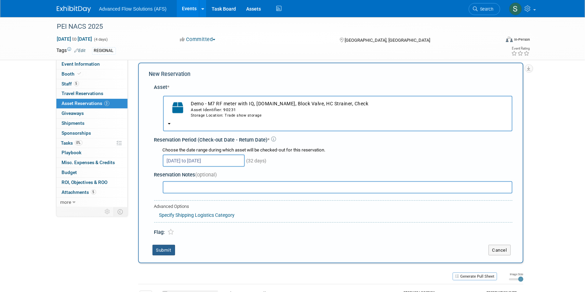
click at [164, 250] on button "Submit" at bounding box center [163, 250] width 23 height 11
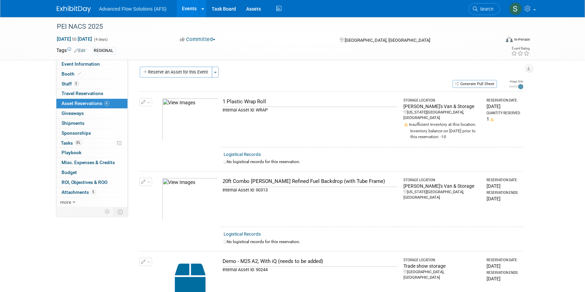
scroll to position [0, 0]
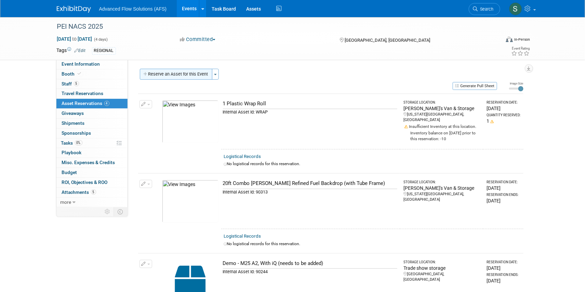
click at [186, 72] on button "Reserve an Asset for this Event" at bounding box center [176, 74] width 72 height 11
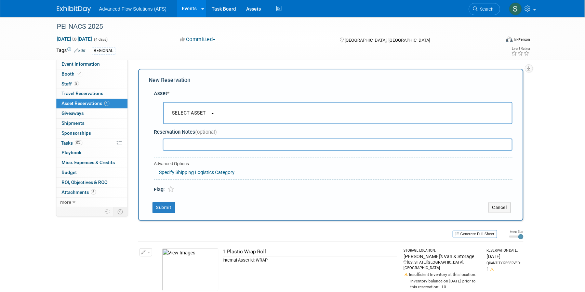
scroll to position [6, 0]
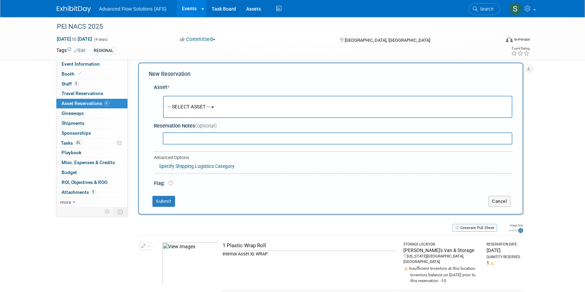
click at [210, 105] on span "-- SELECT ASSET --" at bounding box center [189, 106] width 42 height 5
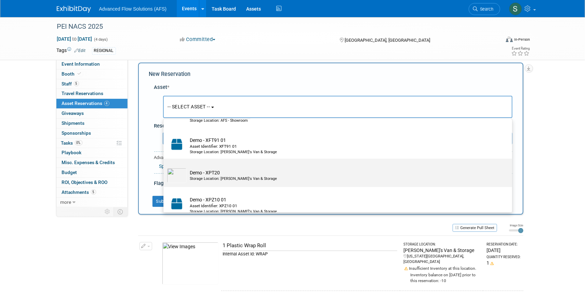
scroll to position [2112, 0]
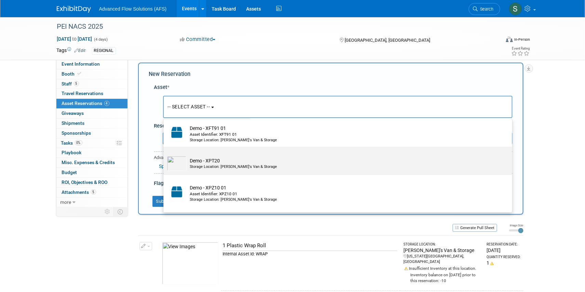
click at [190, 168] on td "Demo - XPT20 Storage Location: Emriks's Van & Storage" at bounding box center [343, 163] width 312 height 15
click at [164, 155] on input "Demo - XPT20 Storage Location: Emriks's Van & Storage" at bounding box center [162, 152] width 4 height 4
select select "10725305"
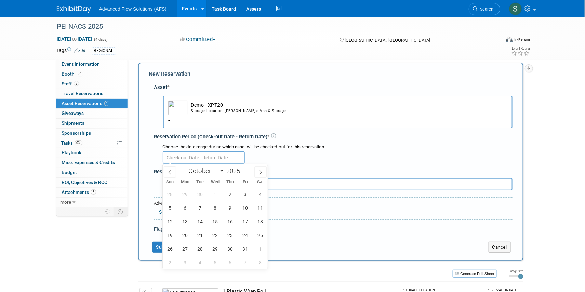
click at [210, 157] on input "text" at bounding box center [204, 157] width 82 height 12
click at [170, 172] on icon at bounding box center [169, 172] width 5 height 5
select select "8"
click at [244, 237] on span "26" at bounding box center [245, 234] width 13 height 13
type input "Sep 26, 2025"
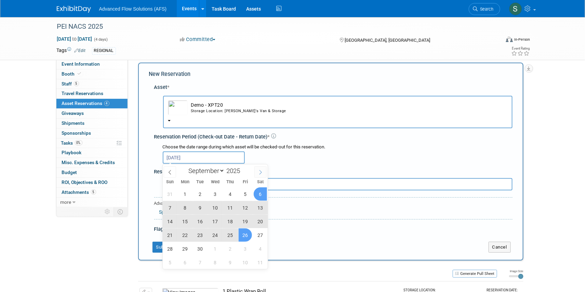
click at [261, 170] on icon at bounding box center [260, 172] width 5 height 5
select select "9"
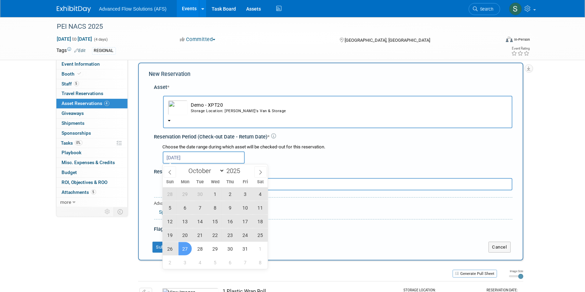
click at [185, 246] on span "27" at bounding box center [184, 248] width 13 height 13
type input "Sep 26, 2025 to Oct 27, 2025"
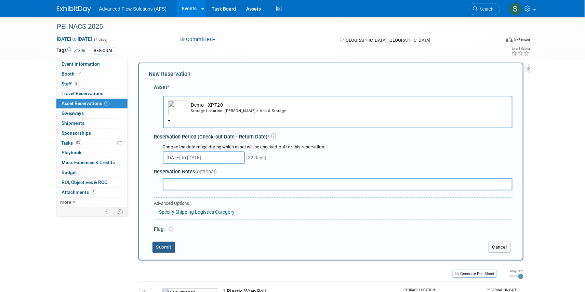
click at [162, 245] on button "Submit" at bounding box center [163, 247] width 23 height 11
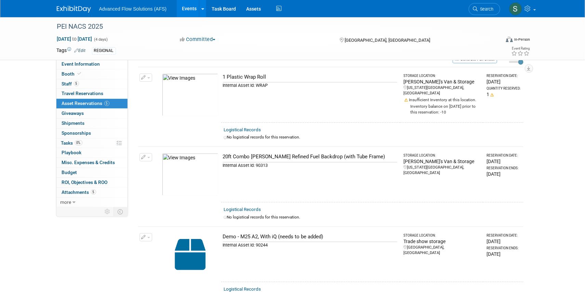
scroll to position [0, 0]
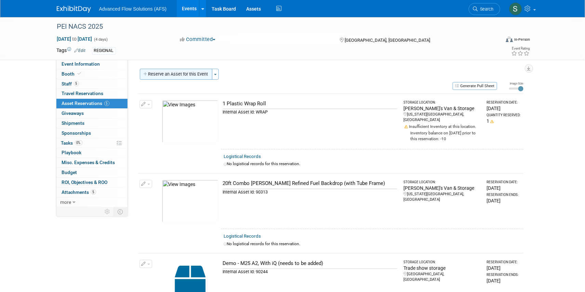
click at [165, 74] on button "Reserve an Asset for this Event" at bounding box center [176, 74] width 72 height 11
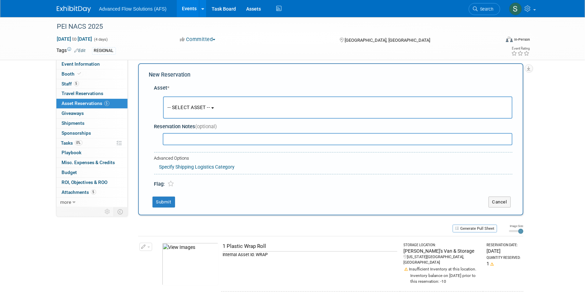
scroll to position [6, 0]
click at [210, 108] on span "-- SELECT ASSET --" at bounding box center [189, 106] width 42 height 5
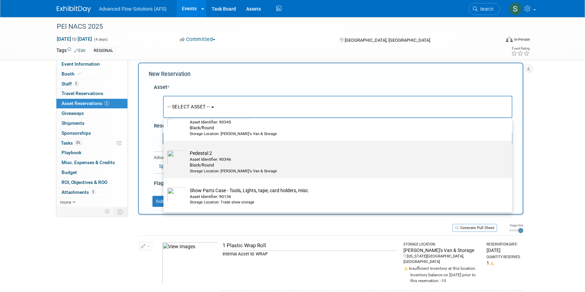
scroll to position [2889, 0]
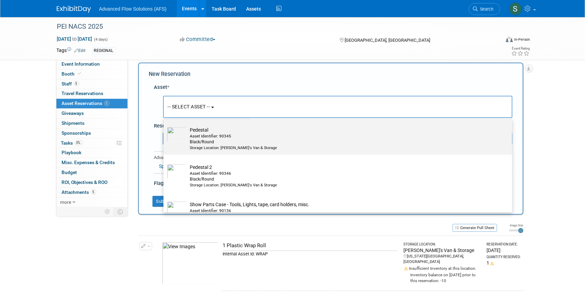
click at [188, 148] on td "Pedestal Asset Identifier: 90345 Black/Round Storage Location: Emriks's Van & S…" at bounding box center [343, 139] width 312 height 24
click at [164, 126] on input "Pedestal Asset Identifier: 90345 Black/Round Storage Location: Emriks's Van & S…" at bounding box center [162, 123] width 4 height 4
select select "10726087"
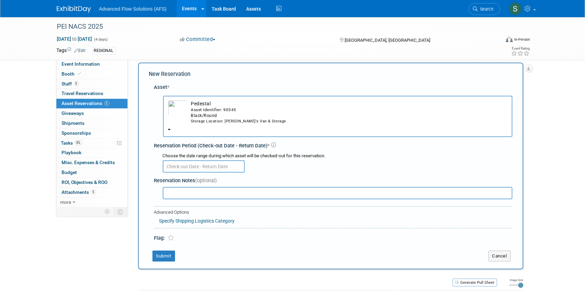
click at [217, 166] on input "text" at bounding box center [204, 166] width 82 height 12
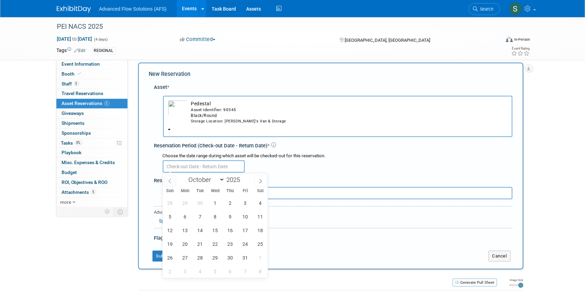
click at [172, 180] on span at bounding box center [170, 181] width 12 height 12
select select "8"
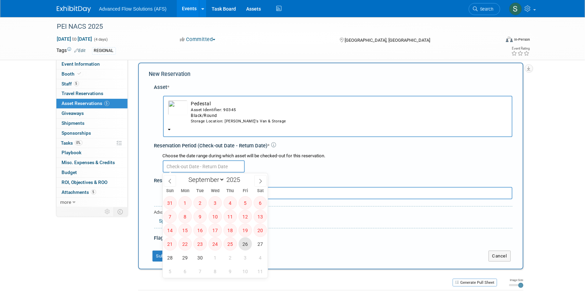
click at [245, 246] on span "26" at bounding box center [245, 243] width 13 height 13
type input "Sep 26, 2025"
click at [261, 179] on icon at bounding box center [260, 181] width 5 height 5
select select "9"
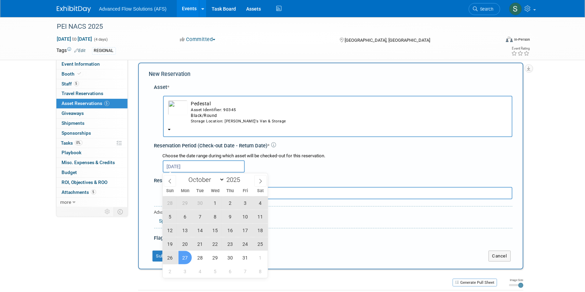
click at [181, 257] on span "27" at bounding box center [184, 257] width 13 height 13
type input "Sep 26, 2025 to Oct 27, 2025"
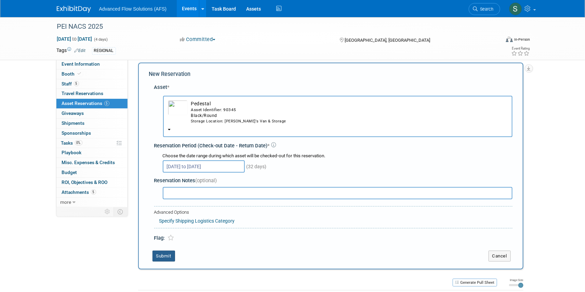
click at [162, 254] on button "Submit" at bounding box center [163, 256] width 23 height 11
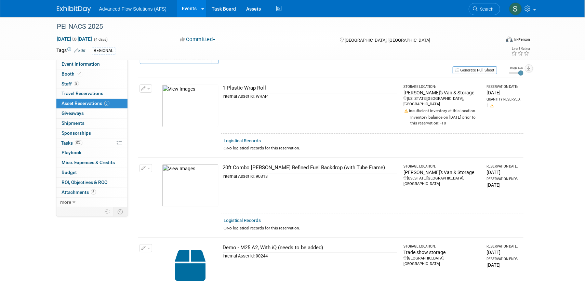
scroll to position [0, 0]
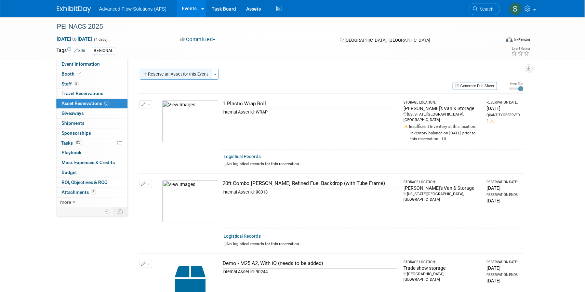
click at [176, 76] on button "Reserve an Asset for this Event" at bounding box center [176, 74] width 72 height 11
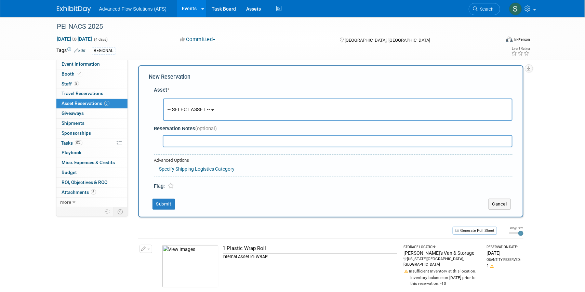
scroll to position [6, 0]
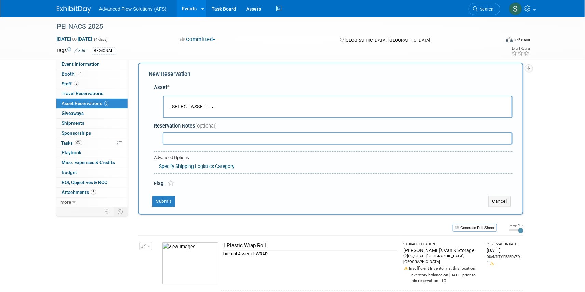
click at [210, 105] on span "-- SELECT ASSET --" at bounding box center [189, 106] width 42 height 5
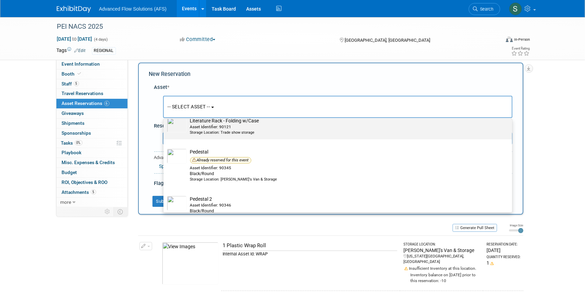
scroll to position [2889, 0]
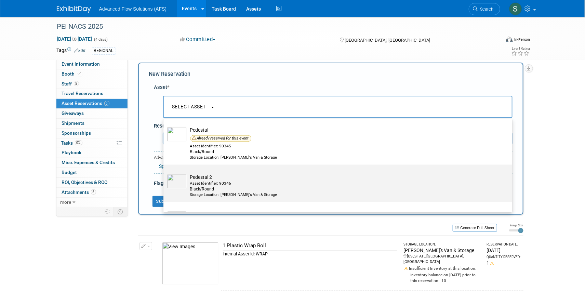
click at [181, 189] on img at bounding box center [177, 181] width 20 height 15
click at [164, 173] on input "Pedestal 2 Asset Identifier: 90346 Black/Round Storage Location: Emriks's Van &…" at bounding box center [162, 170] width 4 height 4
select select "10726088"
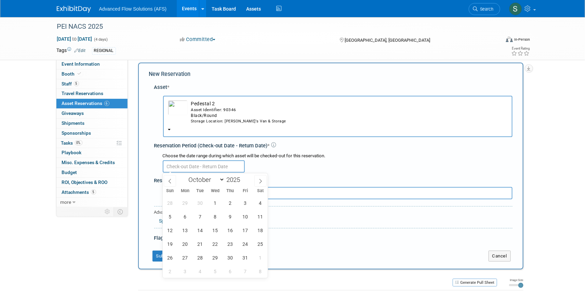
click at [215, 166] on input "text" at bounding box center [204, 166] width 82 height 12
click at [259, 179] on icon at bounding box center [260, 181] width 5 height 5
click at [169, 182] on icon at bounding box center [169, 181] width 5 height 5
click at [169, 181] on icon at bounding box center [169, 181] width 5 height 5
select select "8"
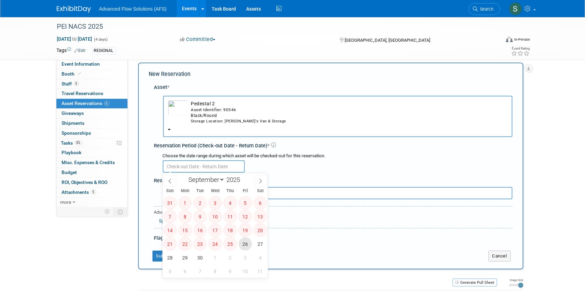
click at [247, 245] on span "26" at bounding box center [245, 243] width 13 height 13
type input "Sep 26, 2025"
click at [261, 179] on icon at bounding box center [260, 181] width 5 height 5
select select "9"
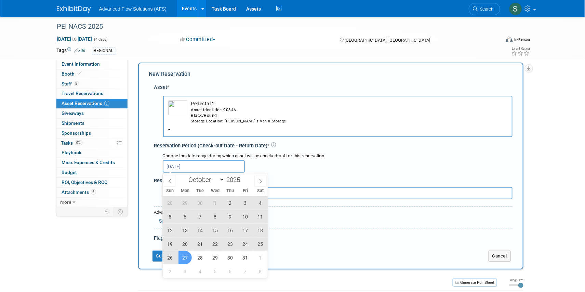
click at [185, 256] on span "27" at bounding box center [184, 257] width 13 height 13
type input "Sep 26, 2025 to Oct 27, 2025"
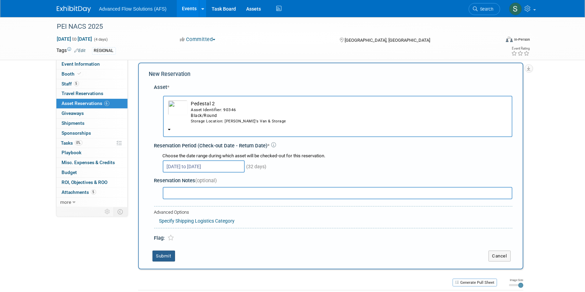
click at [164, 254] on button "Submit" at bounding box center [163, 256] width 23 height 11
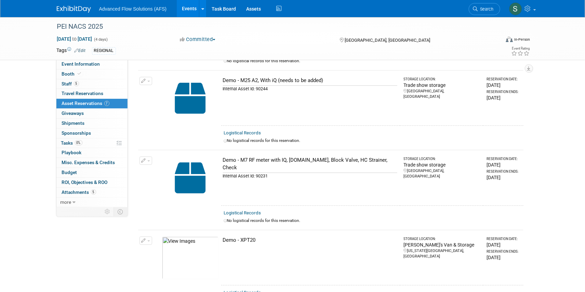
scroll to position [0, 0]
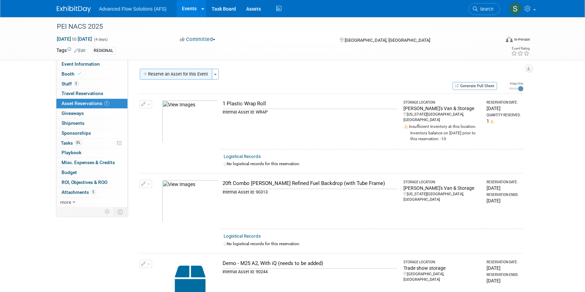
click at [198, 74] on button "Reserve an Asset for this Event" at bounding box center [176, 74] width 72 height 11
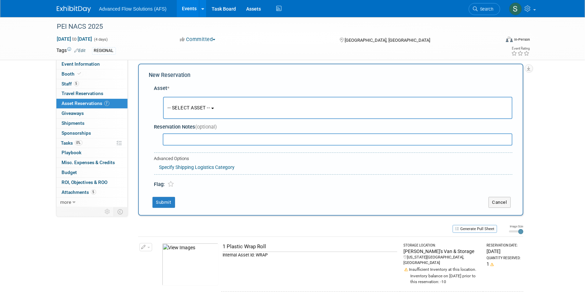
scroll to position [6, 0]
click at [215, 106] on button "-- SELECT ASSET --" at bounding box center [337, 107] width 349 height 22
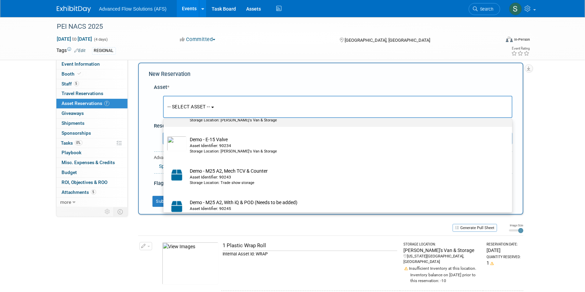
scroll to position [1118, 0]
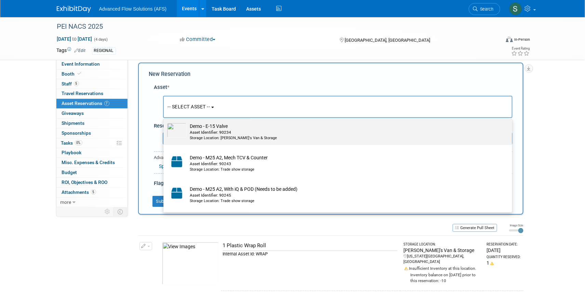
click at [195, 134] on div "Asset Identifier: 90234" at bounding box center [344, 133] width 308 height 6
click at [164, 122] on input "Demo - E-15 Valve Asset Identifier: 90234 Storage Location: Emriks's Van & Stor…" at bounding box center [162, 119] width 4 height 4
select select "10723166"
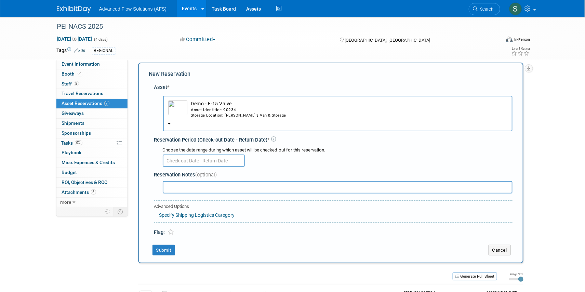
click at [198, 161] on input "text" at bounding box center [204, 160] width 82 height 12
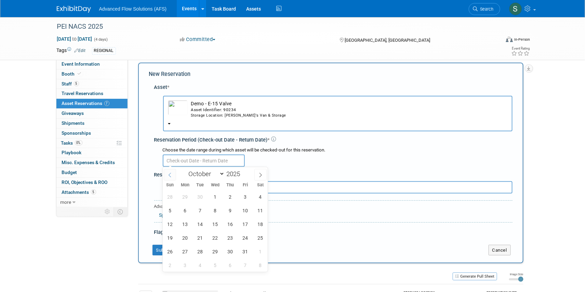
click at [169, 176] on icon at bounding box center [169, 175] width 5 height 5
select select "8"
click at [243, 240] on span "26" at bounding box center [245, 237] width 13 height 13
type input "Sep 26, 2025"
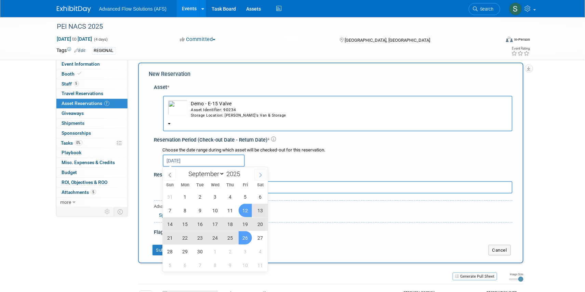
click at [258, 176] on icon at bounding box center [260, 175] width 5 height 5
select select "9"
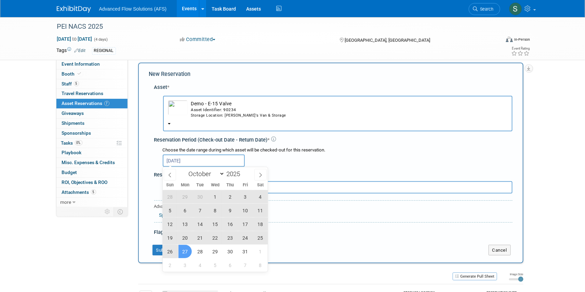
click at [182, 252] on span "27" at bounding box center [184, 251] width 13 height 13
type input "Sep 26, 2025 to Oct 27, 2025"
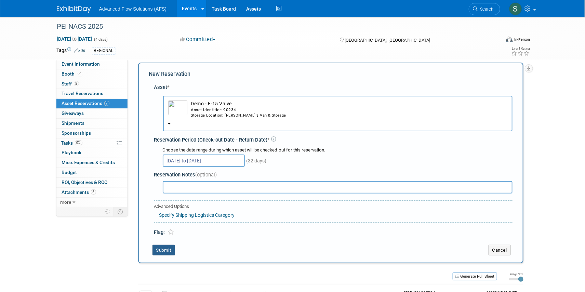
click at [166, 252] on button "Submit" at bounding box center [163, 250] width 23 height 11
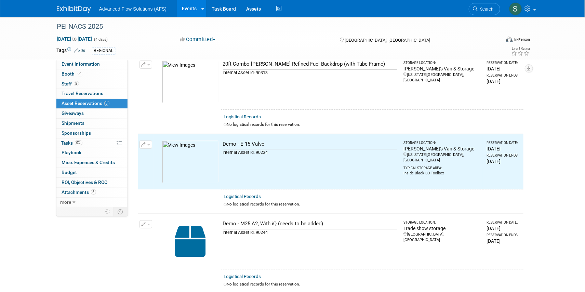
scroll to position [0, 0]
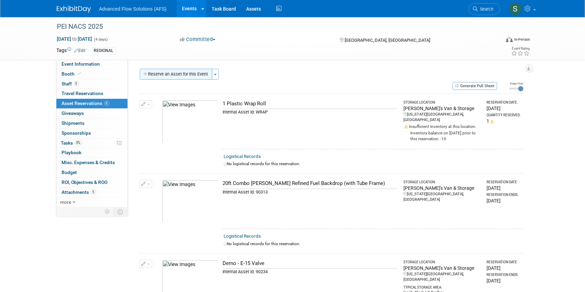
click at [184, 74] on button "Reserve an Asset for this Event" at bounding box center [176, 74] width 72 height 11
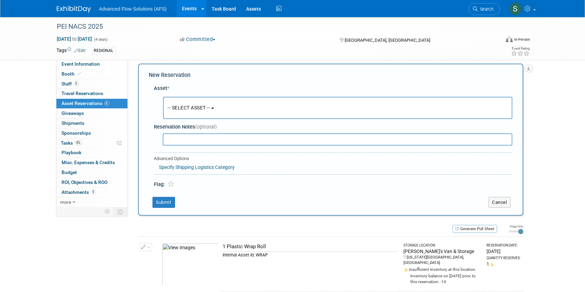
scroll to position [6, 0]
click at [218, 108] on button "-- SELECT ASSET --" at bounding box center [337, 107] width 349 height 22
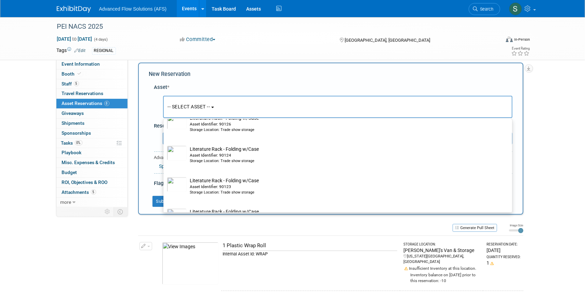
scroll to position [2734, 0]
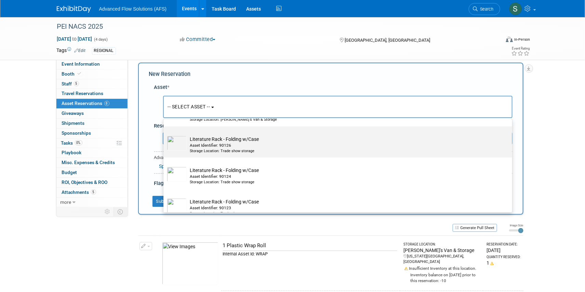
click at [202, 148] on div "Asset Identifier: 90126" at bounding box center [344, 146] width 308 height 6
click at [164, 135] on input "Literature Rack - Folding w/Case Asset Identifier: 90126 Storage Location: Trad…" at bounding box center [162, 132] width 4 height 4
select select "10696845"
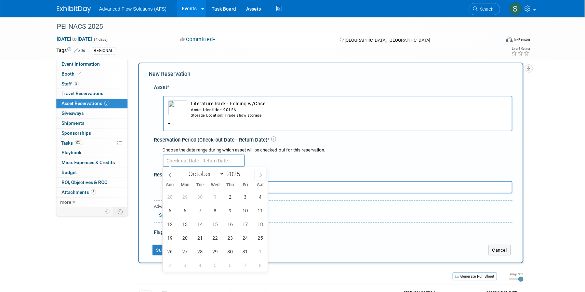
click at [192, 161] on input "text" at bounding box center [204, 160] width 82 height 12
click at [168, 175] on icon at bounding box center [169, 175] width 5 height 5
select select "8"
click at [244, 238] on span "26" at bounding box center [245, 237] width 13 height 13
type input "Sep 26, 2025"
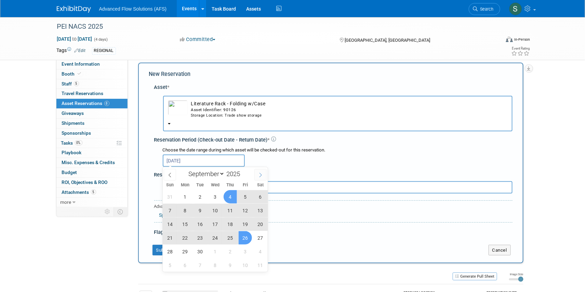
click at [262, 176] on icon at bounding box center [260, 175] width 5 height 5
select select "9"
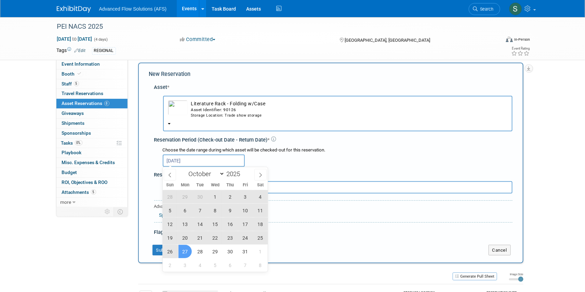
click at [186, 252] on span "27" at bounding box center [184, 251] width 13 height 13
type input "Sep 26, 2025 to Oct 27, 2025"
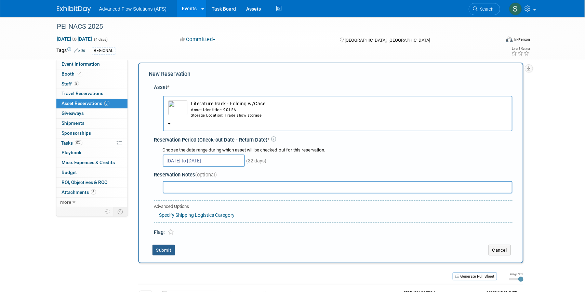
click at [161, 251] on button "Submit" at bounding box center [163, 250] width 23 height 11
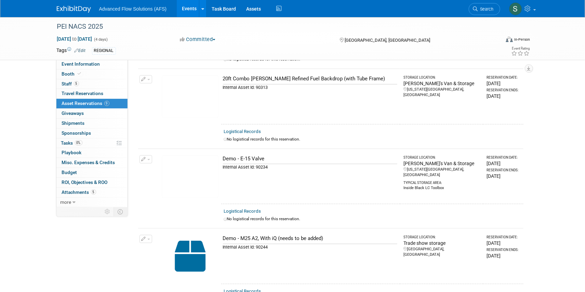
scroll to position [0, 0]
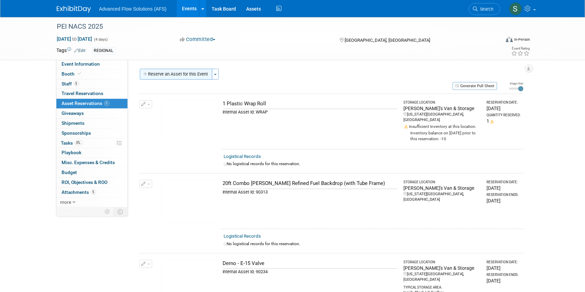
click at [182, 72] on button "Reserve an Asset for this Event" at bounding box center [176, 74] width 72 height 11
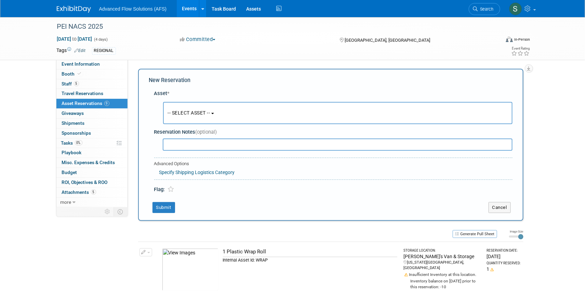
scroll to position [6, 0]
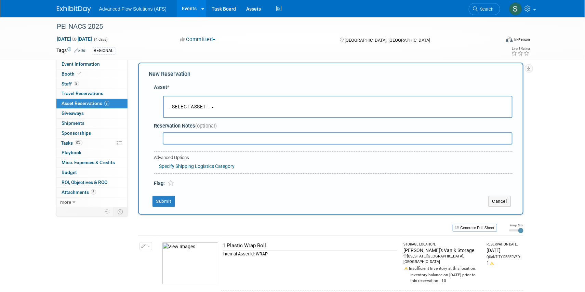
click at [210, 105] on span "-- SELECT ASSET --" at bounding box center [189, 106] width 42 height 5
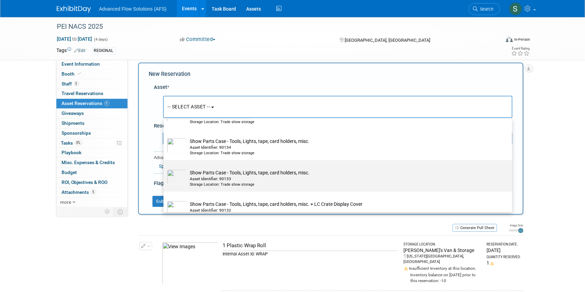
scroll to position [3075, 0]
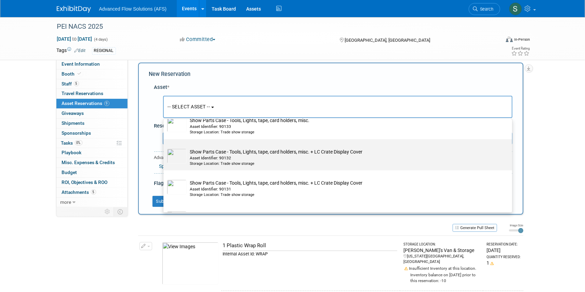
click at [214, 161] on div "Asset Identifier: 90132" at bounding box center [344, 158] width 308 height 6
click at [164, 147] on input "Show Parts Case - Tools, Lights, tape, card holders, misc. + LC Crate Display C…" at bounding box center [162, 145] width 4 height 4
select select "10696847"
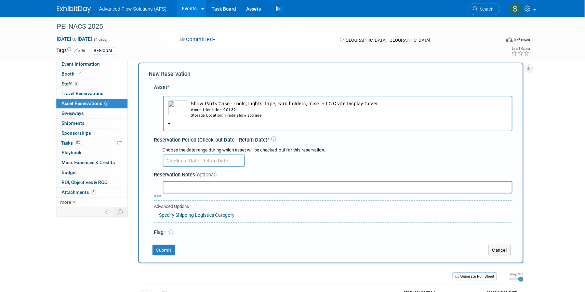
click at [208, 162] on input "text" at bounding box center [204, 160] width 82 height 12
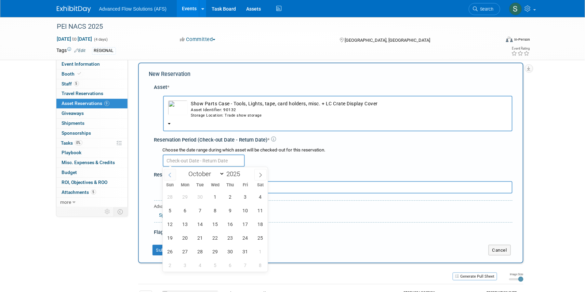
click at [171, 175] on icon at bounding box center [169, 175] width 5 height 5
select select "8"
click at [245, 238] on span "26" at bounding box center [245, 237] width 13 height 13
type input "Sep 26, 2025"
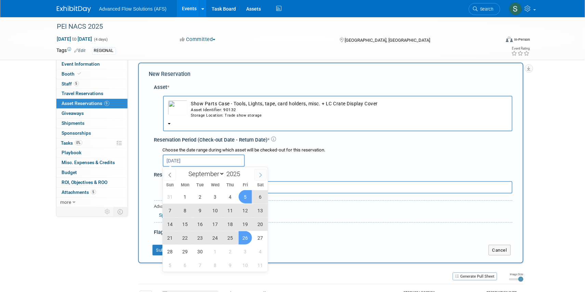
click at [266, 175] on span at bounding box center [260, 175] width 12 height 12
select select "9"
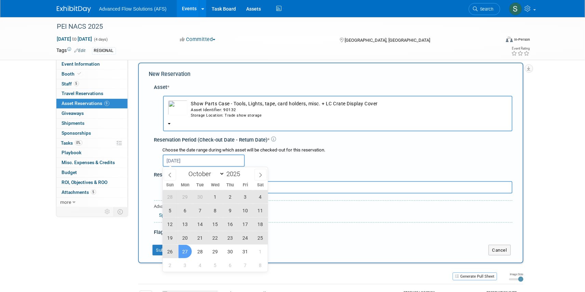
click at [183, 250] on span "27" at bounding box center [184, 251] width 13 height 13
type input "Sep 26, 2025 to Oct 27, 2025"
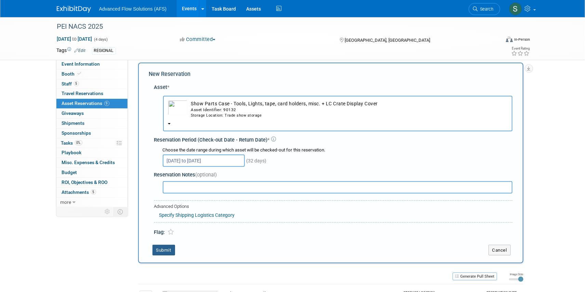
click at [161, 249] on button "Submit" at bounding box center [163, 250] width 23 height 11
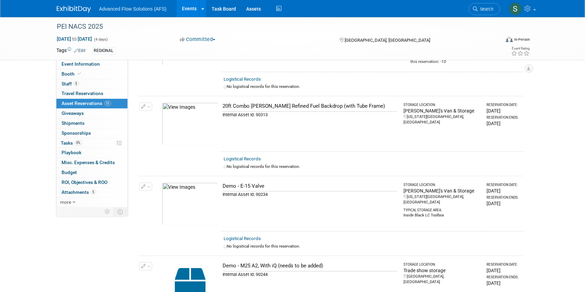
scroll to position [0, 0]
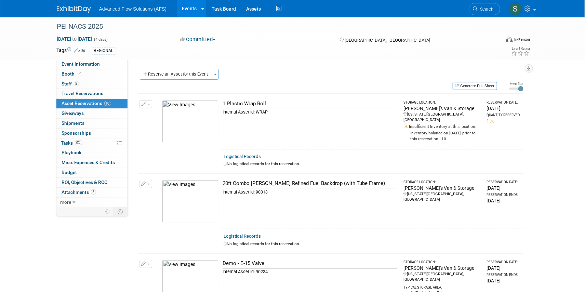
click at [180, 75] on button "Reserve an Asset for this Event" at bounding box center [176, 74] width 72 height 11
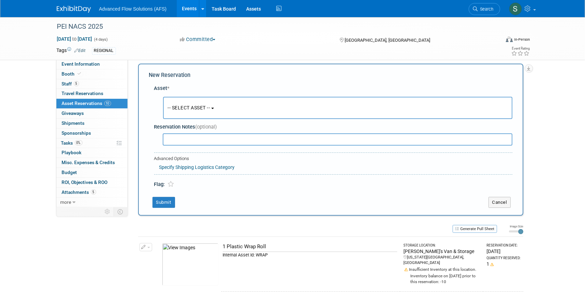
scroll to position [6, 0]
click at [210, 107] on span "-- SELECT ASSET --" at bounding box center [189, 106] width 42 height 5
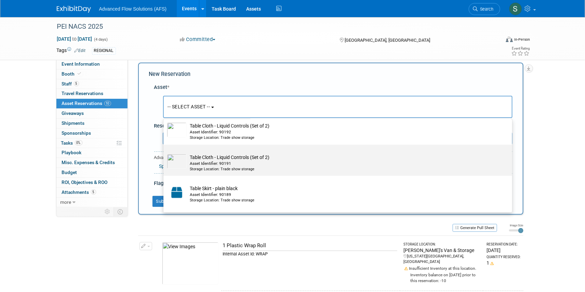
scroll to position [3411, 0]
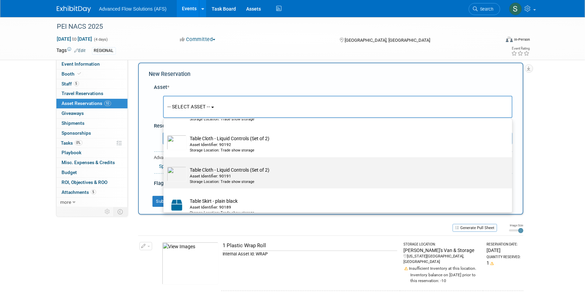
click at [178, 181] on img at bounding box center [177, 173] width 20 height 15
click at [164, 165] on input "Table Cloth - Liquid Controls (Set of 2) Asset Identifier: 90191 Storage Locati…" at bounding box center [162, 163] width 4 height 4
select select "10696864"
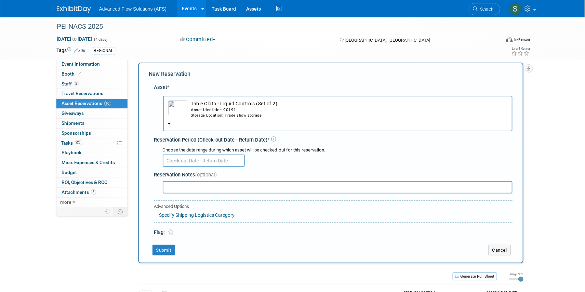
click at [218, 161] on input "text" at bounding box center [204, 160] width 82 height 12
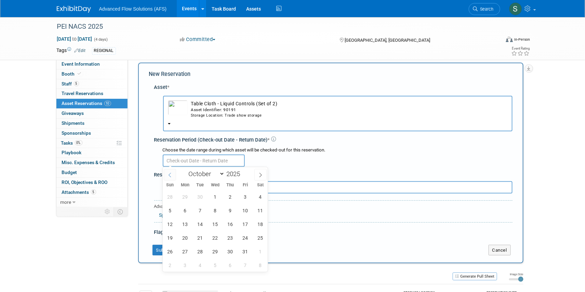
click at [172, 174] on span at bounding box center [170, 175] width 12 height 12
select select "8"
click at [243, 236] on span "26" at bounding box center [245, 237] width 13 height 13
type input "Sep 26, 2025"
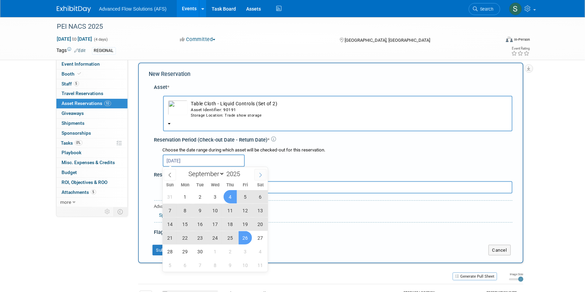
click at [259, 173] on icon at bounding box center [260, 175] width 5 height 5
select select "9"
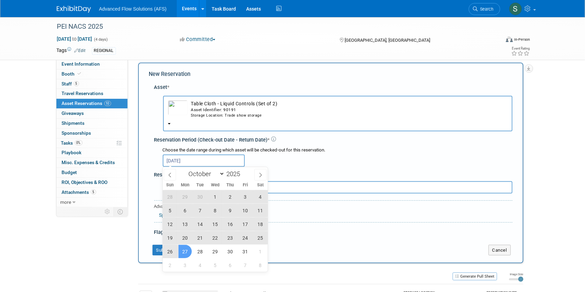
click at [186, 254] on span "27" at bounding box center [184, 251] width 13 height 13
type input "Sep 26, 2025 to Oct 27, 2025"
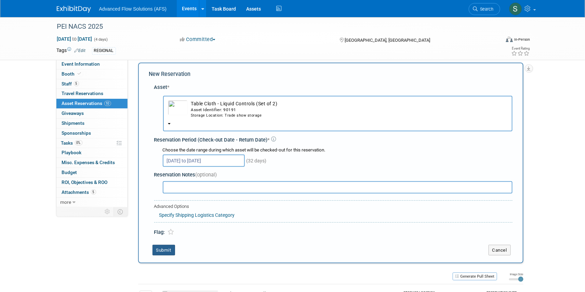
click at [167, 248] on button "Submit" at bounding box center [163, 250] width 23 height 11
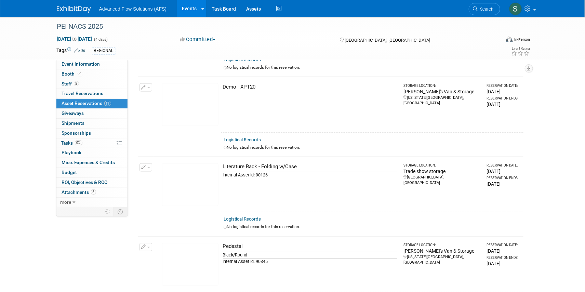
scroll to position [343, 0]
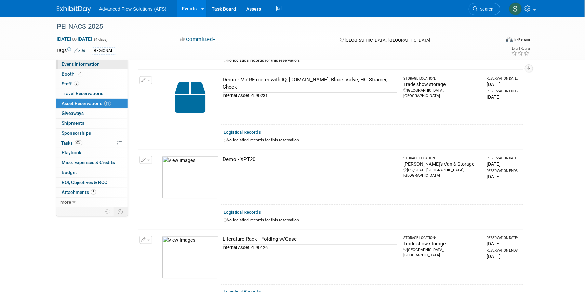
click at [95, 65] on span "Event Information" at bounding box center [81, 63] width 38 height 5
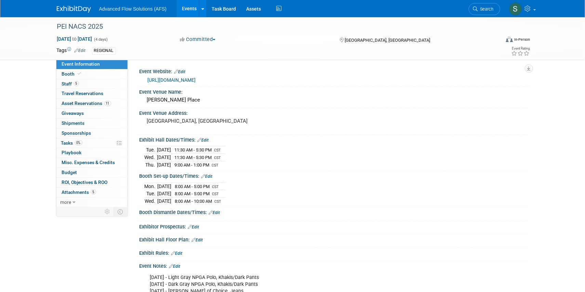
scroll to position [0, 0]
click at [81, 191] on span "Attachments 5" at bounding box center [79, 191] width 34 height 5
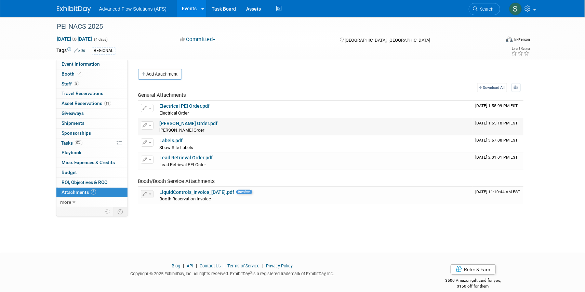
click at [170, 122] on link "Freeman PEI Order.pdf" at bounding box center [189, 123] width 58 height 5
click at [148, 124] on button "button" at bounding box center [147, 125] width 13 height 8
click at [152, 135] on icon at bounding box center [150, 136] width 6 height 5
click at [171, 141] on link "Labels.pdf" at bounding box center [171, 140] width 23 height 5
click at [84, 62] on span "Event Information" at bounding box center [81, 63] width 38 height 5
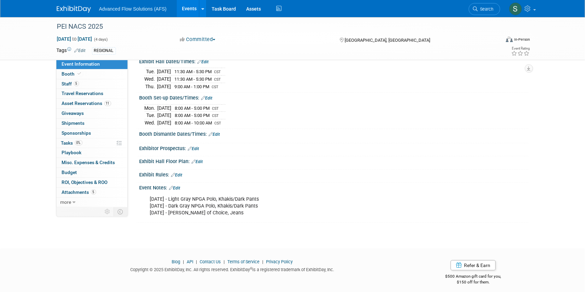
scroll to position [79, 0]
click at [179, 185] on link "Edit" at bounding box center [174, 187] width 11 height 5
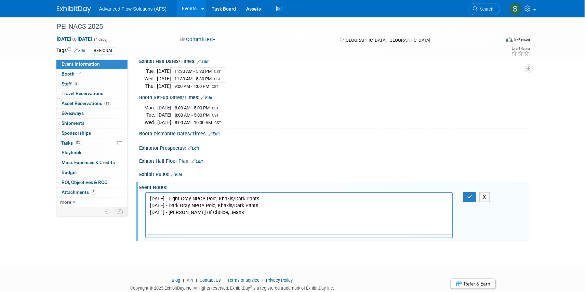
scroll to position [0, 0]
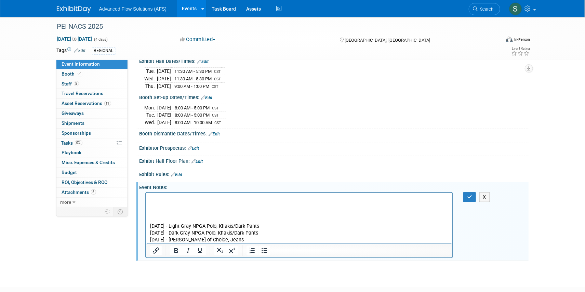
click at [152, 199] on p "Rich Text Area. Press ALT-0 for help." at bounding box center [299, 198] width 299 height 7
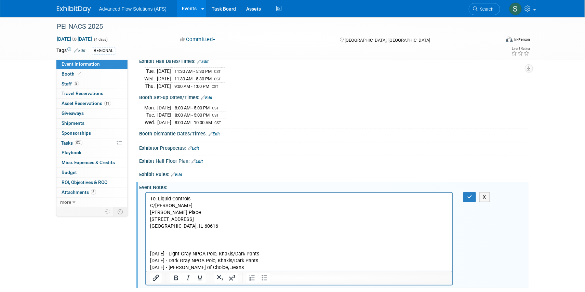
click at [150, 197] on p "To: Liquid Controls" at bounding box center [299, 198] width 299 height 7
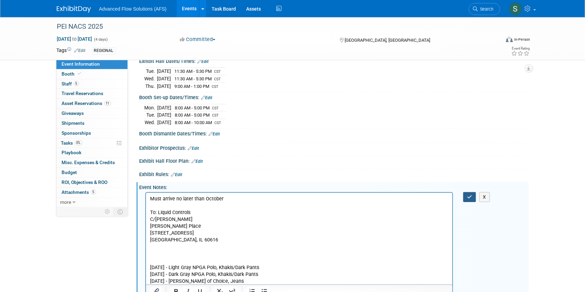
click at [470, 194] on icon "button" at bounding box center [469, 196] width 5 height 5
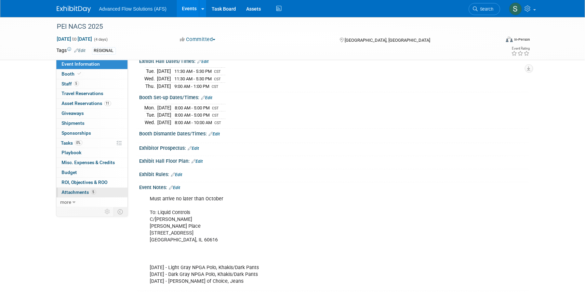
click at [78, 191] on span "Attachments 5" at bounding box center [79, 191] width 34 height 5
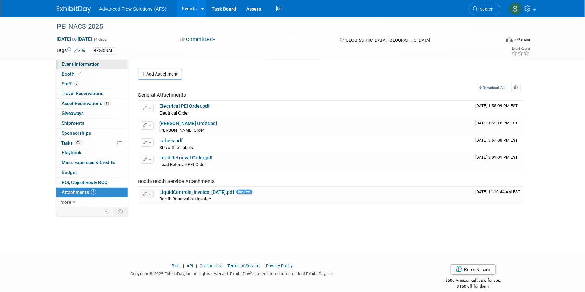
click at [95, 62] on span "Event Information" at bounding box center [81, 63] width 38 height 5
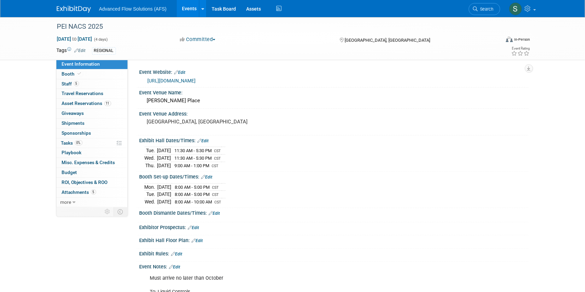
click at [181, 80] on link "https://www.nacsshow.com/" at bounding box center [172, 80] width 48 height 5
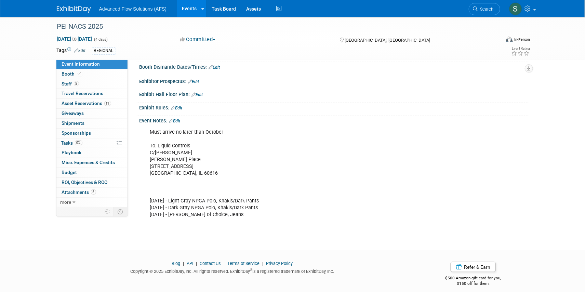
scroll to position [148, 0]
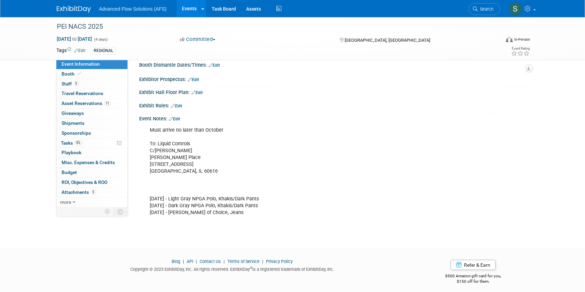
click at [223, 126] on div "Must arrive no later than October To: Liquid Controls C/O Freeman McCormick Pla…" at bounding box center [299, 171] width 308 height 96
click at [221, 127] on div "Must arrive no later than October To: Liquid Controls C/O Freeman McCormick Pla…" at bounding box center [299, 171] width 308 height 96
click at [219, 126] on div "Must arrive no later than October To: Liquid Controls C/O Freeman McCormick Pla…" at bounding box center [299, 171] width 308 height 96
click at [215, 125] on div "Must arrive no later than October To: Liquid Controls C/O Freeman McCormick Pla…" at bounding box center [299, 171] width 308 height 96
click at [177, 117] on link "Edit" at bounding box center [174, 119] width 11 height 5
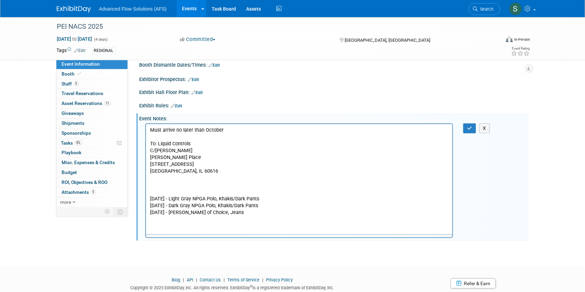
scroll to position [0, 0]
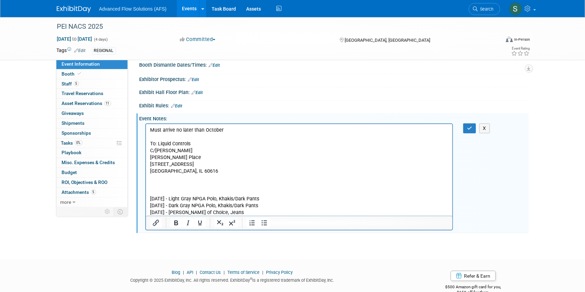
click at [225, 129] on p "Must arrive no later than October To: Liquid Controls C/O Freeman McCormick Pla…" at bounding box center [299, 170] width 299 height 89
drag, startPoint x: 231, startPoint y: 129, endPoint x: 143, endPoint y: 127, distance: 87.9
click at [146, 127] on html "Must arrive no later than October 3rd To: Liquid Controls C/O Freeman McCormick…" at bounding box center [299, 170] width 307 height 92
click at [175, 221] on icon "Bold" at bounding box center [176, 222] width 4 height 5
click at [469, 126] on icon "button" at bounding box center [469, 128] width 5 height 5
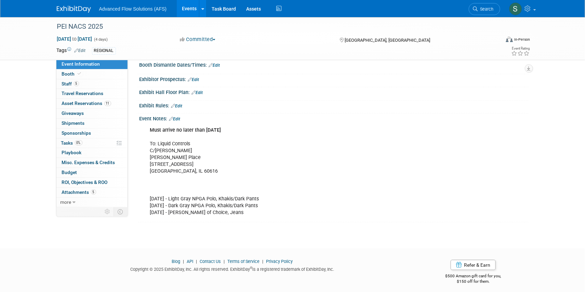
click at [73, 8] on img at bounding box center [74, 9] width 34 height 7
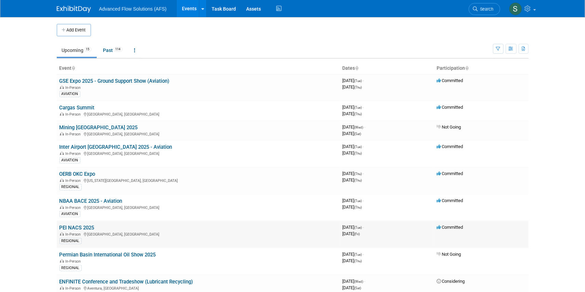
click at [86, 226] on link "PEI NACS 2025" at bounding box center [76, 228] width 35 height 6
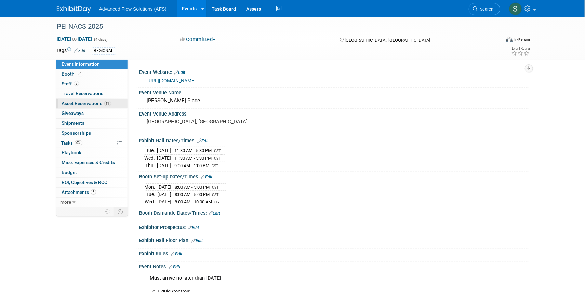
click at [70, 104] on span "Asset Reservations 11" at bounding box center [86, 102] width 49 height 5
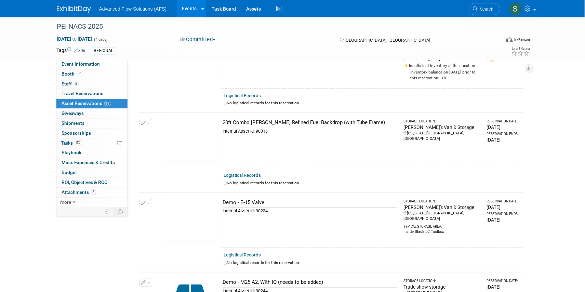
scroll to position [62, 0]
click at [145, 120] on icon "button" at bounding box center [143, 122] width 5 height 4
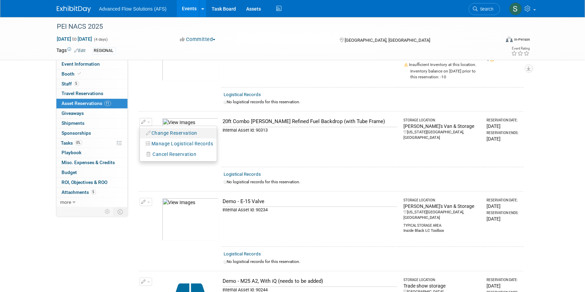
click at [161, 133] on button "Change Reservation" at bounding box center [172, 132] width 58 height 9
select select "8"
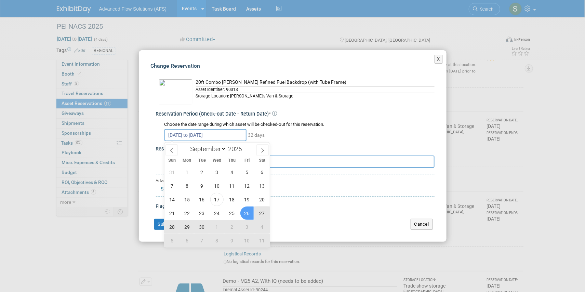
click at [216, 135] on input "[DATE] to [DATE]" at bounding box center [205, 135] width 82 height 12
click at [366, 114] on div "Reservation Period (Check-out Date - Return Date) *" at bounding box center [295, 114] width 279 height 7
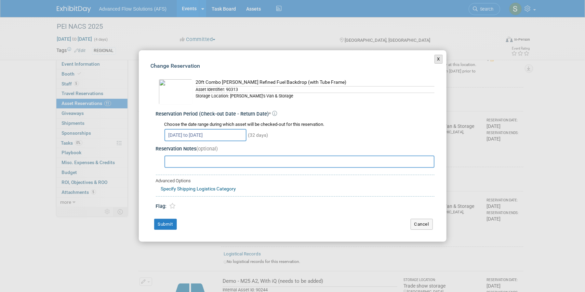
click at [441, 63] on button "X" at bounding box center [438, 59] width 9 height 9
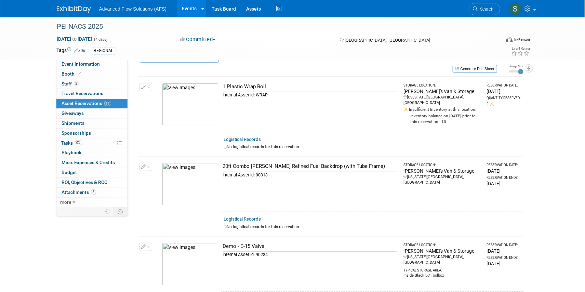
scroll to position [0, 0]
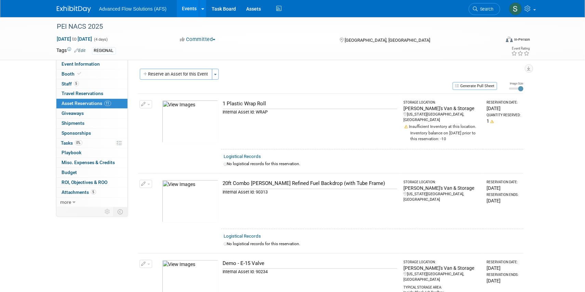
click at [78, 7] on img at bounding box center [74, 9] width 34 height 7
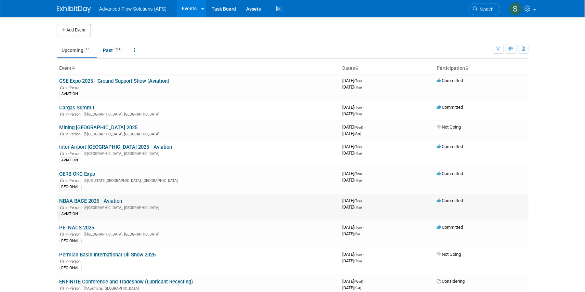
click at [83, 198] on link "NBAA BACE 2025 - Aviation" at bounding box center [90, 201] width 63 height 6
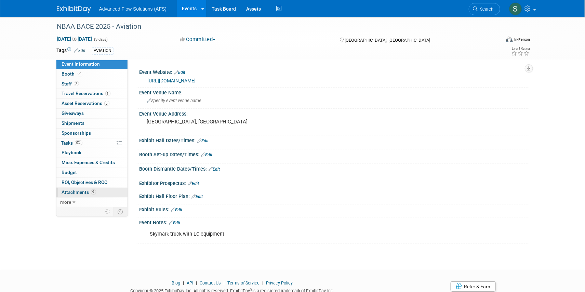
click at [75, 191] on span "Attachments 9" at bounding box center [79, 191] width 34 height 5
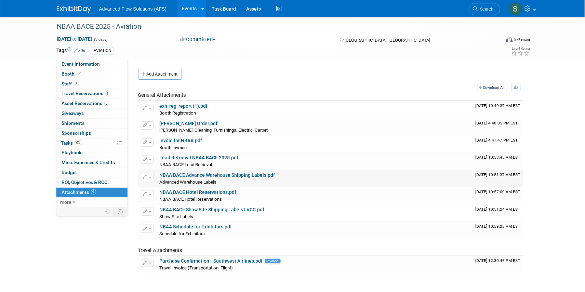
click at [181, 176] on link "NBAA BACE Advance Warehouse Shipping Labels.pdf" at bounding box center [218, 174] width 116 height 5
click at [73, 8] on img at bounding box center [74, 9] width 34 height 7
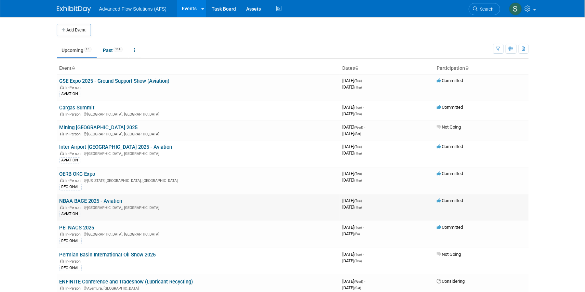
click at [86, 199] on link "NBAA BACE 2025 - Aviation" at bounding box center [90, 201] width 63 height 6
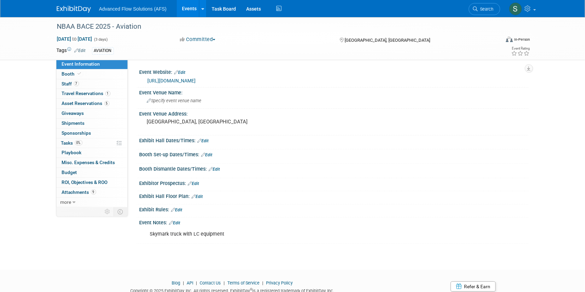
click at [179, 220] on link "Edit" at bounding box center [174, 222] width 11 height 5
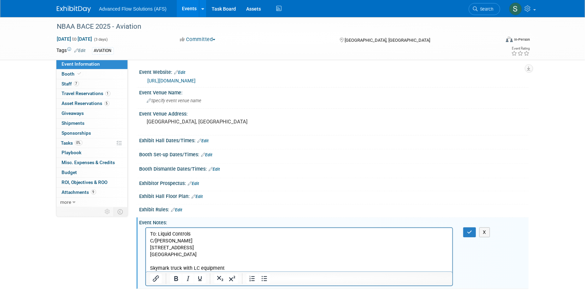
click at [150, 231] on p "To: Liquid Controls" at bounding box center [299, 233] width 299 height 7
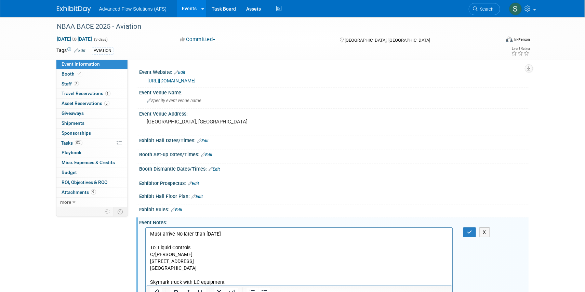
drag, startPoint x: 231, startPoint y: 233, endPoint x: 345, endPoint y: 516, distance: 305.1
click at [146, 234] on html "Must arrive No later than October 1st To: Liquid Controls C/O Freeman 6675 W Su…" at bounding box center [299, 257] width 307 height 58
click at [175, 290] on icon "Bold" at bounding box center [176, 292] width 4 height 5
click at [470, 230] on icon "button" at bounding box center [469, 232] width 5 height 5
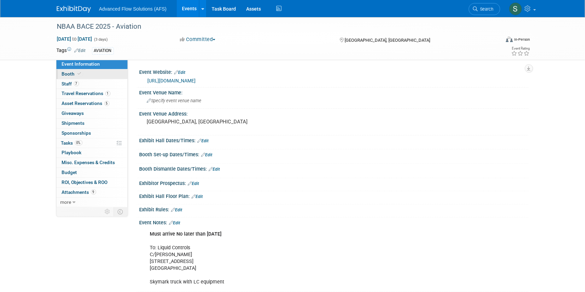
click at [69, 73] on span "Booth" at bounding box center [72, 73] width 21 height 5
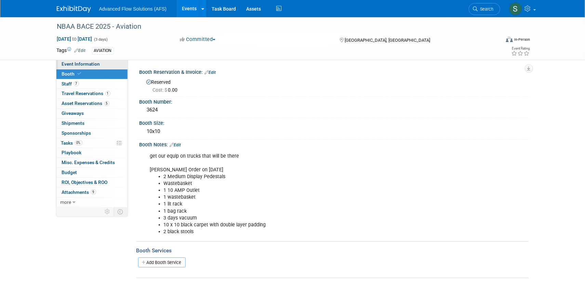
click at [78, 64] on span "Event Information" at bounding box center [81, 63] width 38 height 5
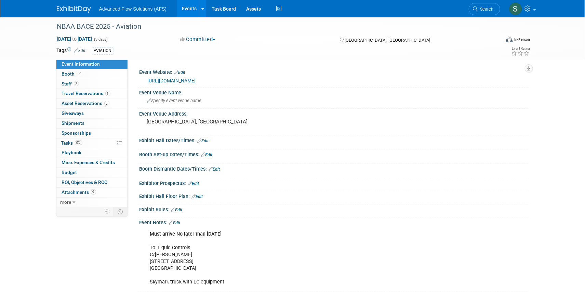
click at [189, 244] on div "Must arrive No later than October 1st To: Liquid Controls C/O Freeman 6675 W Su…" at bounding box center [299, 258] width 308 height 62
click at [178, 220] on link "Edit" at bounding box center [174, 222] width 11 height 5
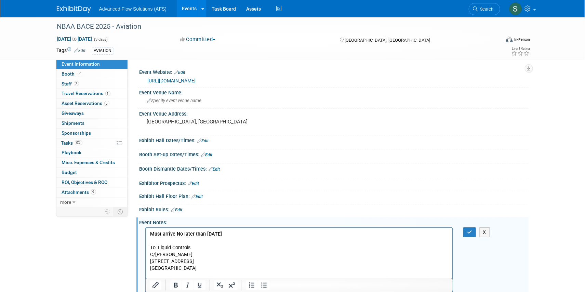
click at [191, 248] on p "Must arrive No later than October 1st To: Liquid Controls C/O Freeman 6675 W Su…" at bounding box center [299, 257] width 299 height 55
click at [206, 246] on p "Must arrive No later than October 1st To: Liquid Controls Booth 3624 C/O Freema…" at bounding box center [299, 257] width 299 height 55
click at [469, 230] on icon "button" at bounding box center [469, 232] width 5 height 5
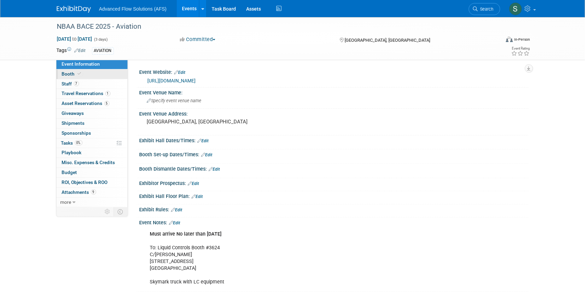
click at [66, 73] on span "Booth" at bounding box center [72, 73] width 21 height 5
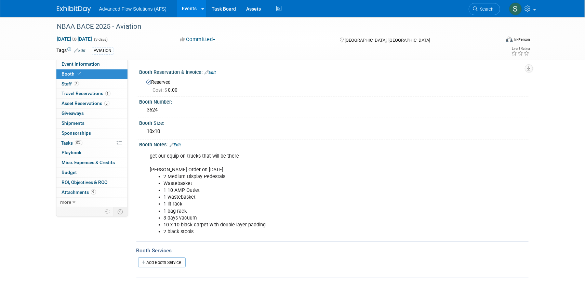
click at [74, 7] on img at bounding box center [74, 9] width 34 height 7
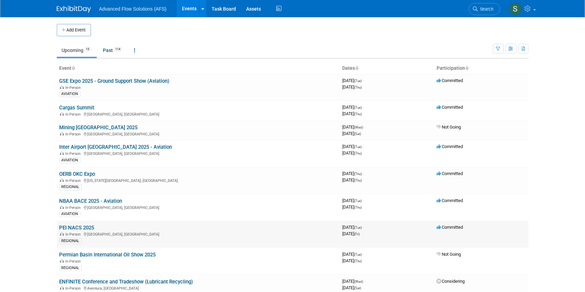
click at [69, 227] on link "PEI NACS 2025" at bounding box center [76, 228] width 35 height 6
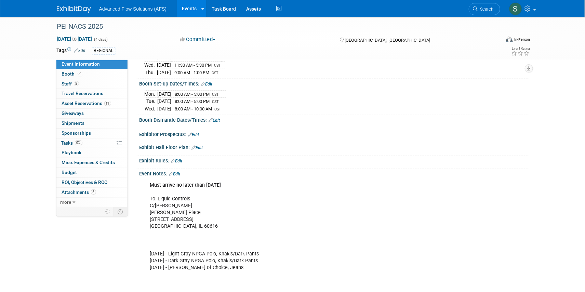
scroll to position [62, 0]
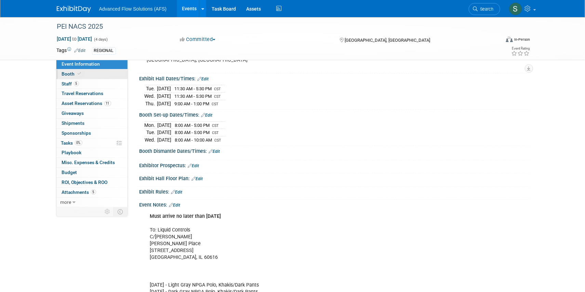
click at [63, 73] on span "Booth" at bounding box center [72, 73] width 21 height 5
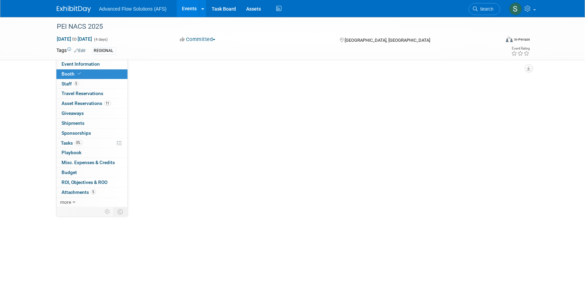
scroll to position [0, 0]
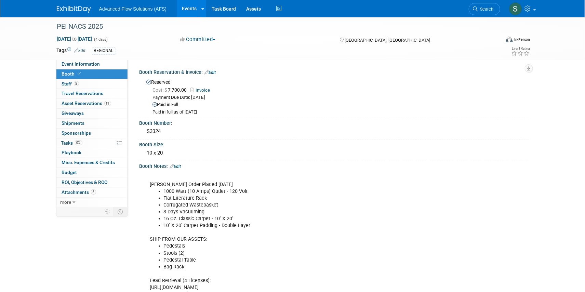
click at [64, 72] on span "Booth" at bounding box center [72, 73] width 21 height 5
click at [68, 65] on span "Event Information" at bounding box center [81, 63] width 38 height 5
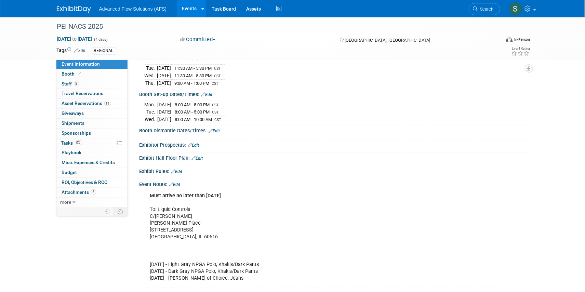
scroll to position [93, 0]
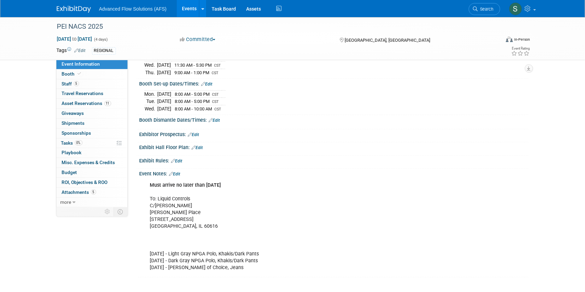
click at [191, 194] on div "Must arrive no later than October 3rd To: Liquid Controls C/O Freeman McCormick…" at bounding box center [299, 226] width 308 height 96
click at [177, 172] on link "Edit" at bounding box center [174, 174] width 11 height 5
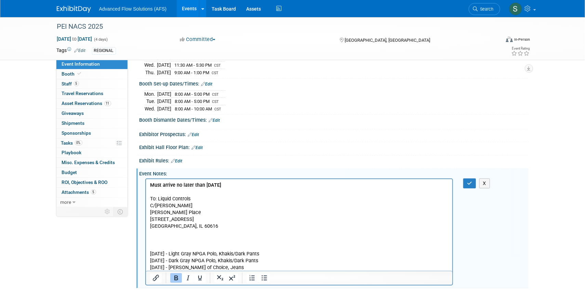
scroll to position [0, 0]
click at [191, 199] on p "Must arrive no later than October 3rd To: Liquid Controls C/O Freeman McCormick…" at bounding box center [299, 225] width 299 height 89
click at [193, 196] on p "Must arrive no later than October 3rd To: Liquid Controls S3324 C/O Freeman McC…" at bounding box center [299, 225] width 299 height 89
click at [468, 181] on icon "button" at bounding box center [469, 183] width 5 height 5
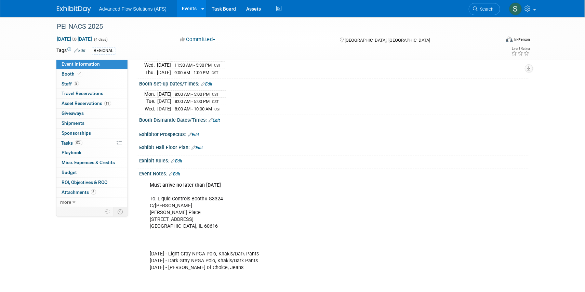
click at [68, 10] on img at bounding box center [74, 9] width 34 height 7
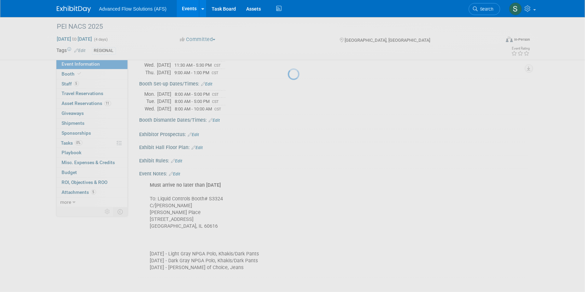
click at [68, 10] on img at bounding box center [74, 9] width 34 height 7
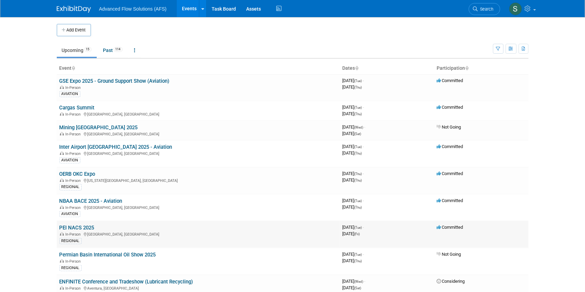
scroll to position [31, 0]
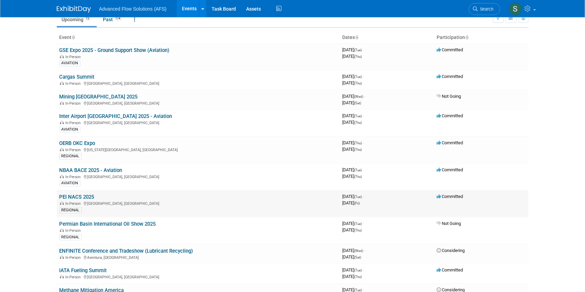
click at [77, 191] on td "PEI NACS 2025 In-Person Chicago, IL REGIONAL" at bounding box center [198, 203] width 283 height 27
click at [75, 194] on link "PEI NACS 2025" at bounding box center [76, 197] width 35 height 6
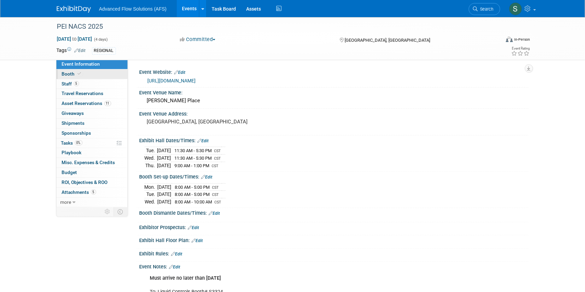
click at [66, 72] on span "Booth" at bounding box center [72, 73] width 21 height 5
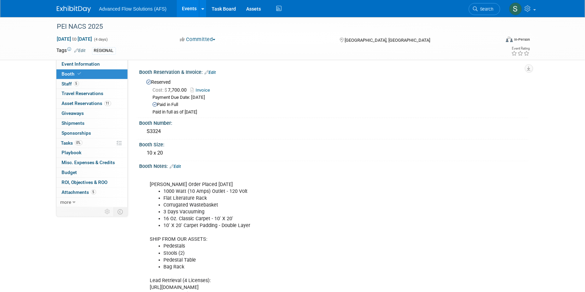
click at [67, 5] on link at bounding box center [78, 5] width 42 height 5
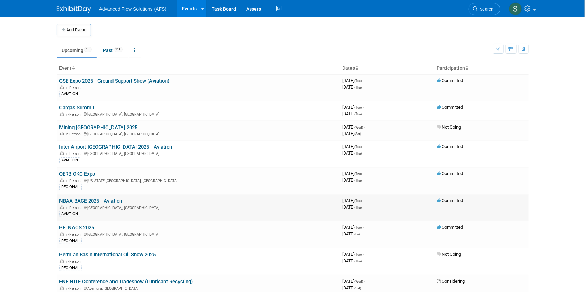
click at [73, 198] on link "NBAA BACE 2025 - Aviation" at bounding box center [90, 201] width 63 height 6
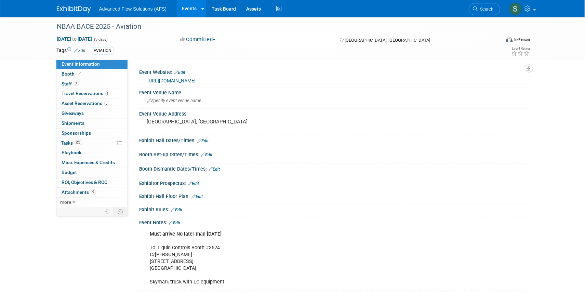
click at [67, 7] on img at bounding box center [74, 9] width 34 height 7
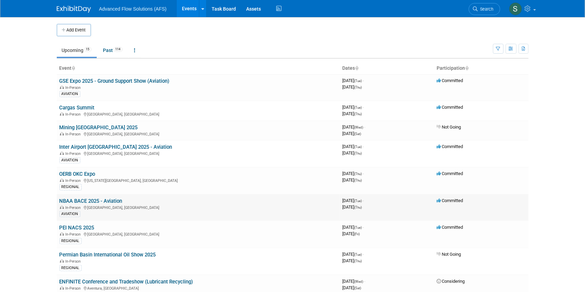
click at [75, 198] on link "NBAA BACE 2025 - Aviation" at bounding box center [90, 201] width 63 height 6
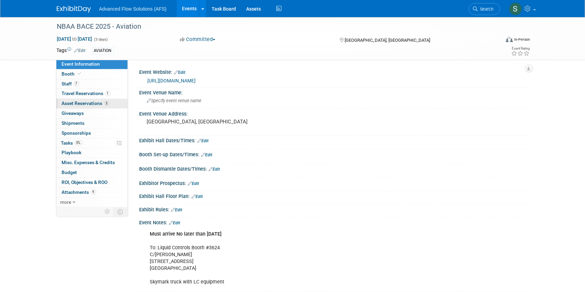
click at [79, 102] on span "Asset Reservations 5" at bounding box center [86, 102] width 48 height 5
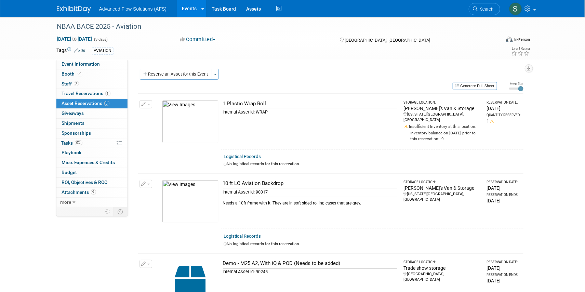
click at [146, 182] on button "button" at bounding box center [145, 184] width 13 height 8
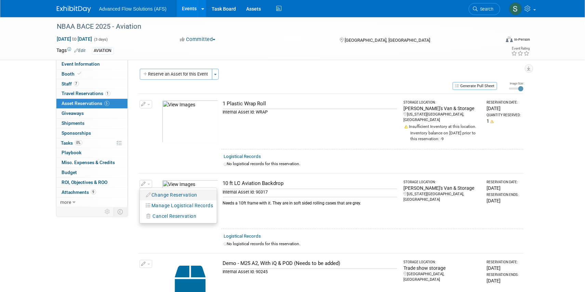
click at [166, 193] on button "Change Reservation" at bounding box center [172, 194] width 58 height 9
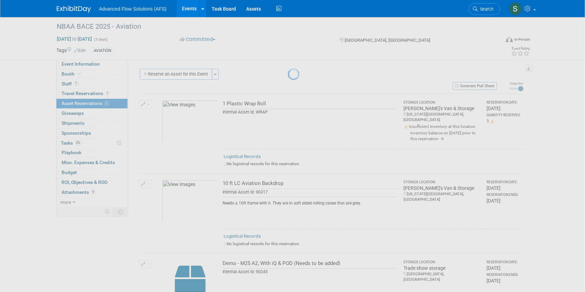
select select "8"
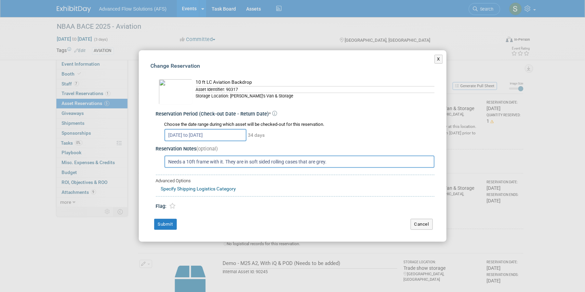
click at [220, 134] on input "[DATE] to [DATE]" at bounding box center [205, 135] width 82 height 12
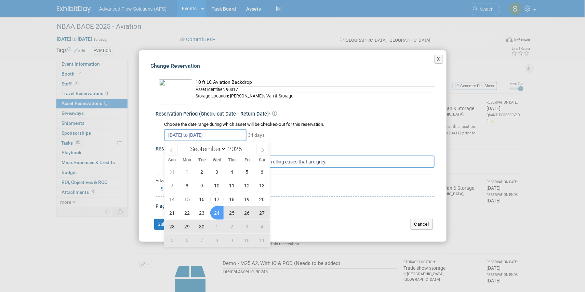
click at [351, 110] on div "Reservation Period (Check-out Date - Return Date) * Choose the date range durin…" at bounding box center [295, 125] width 279 height 36
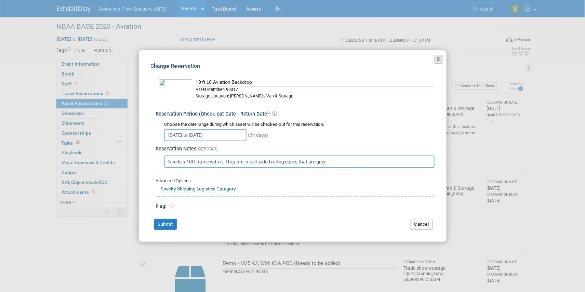
click at [437, 58] on button "X" at bounding box center [438, 59] width 9 height 9
